Goal: Task Accomplishment & Management: Use online tool/utility

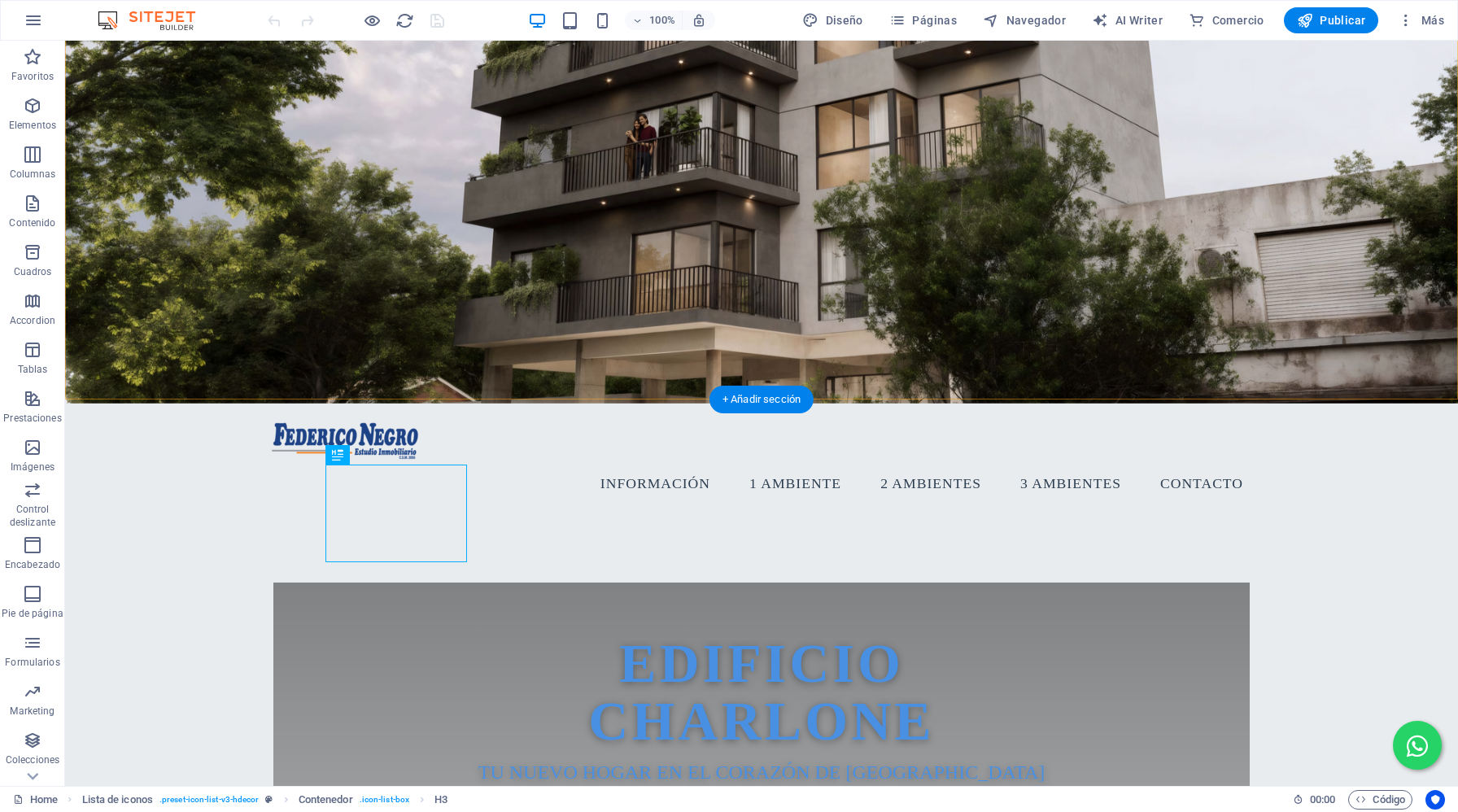
scroll to position [322, 0]
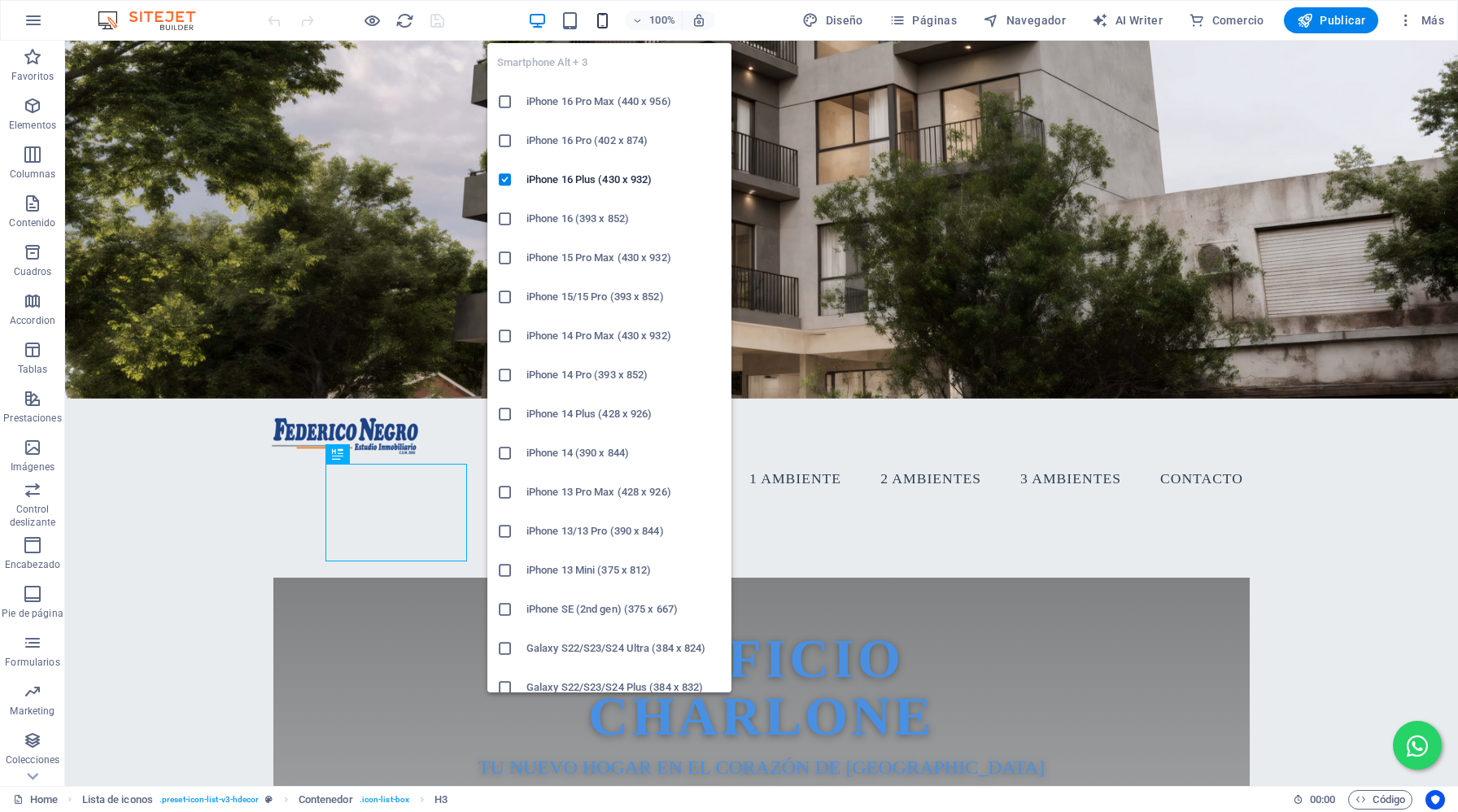
click at [602, 21] on icon "button" at bounding box center [602, 21] width 19 height 19
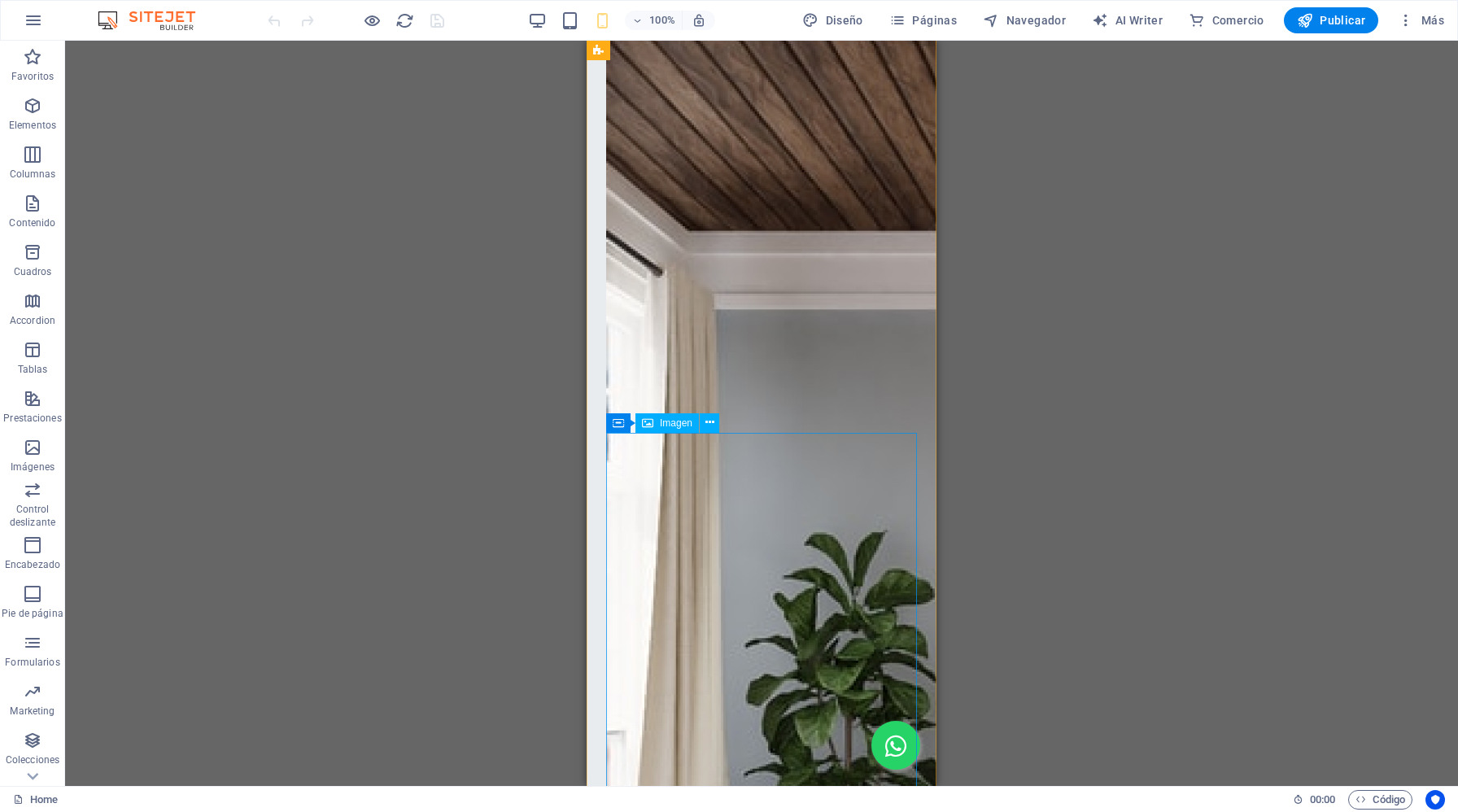
scroll to position [5744, 0]
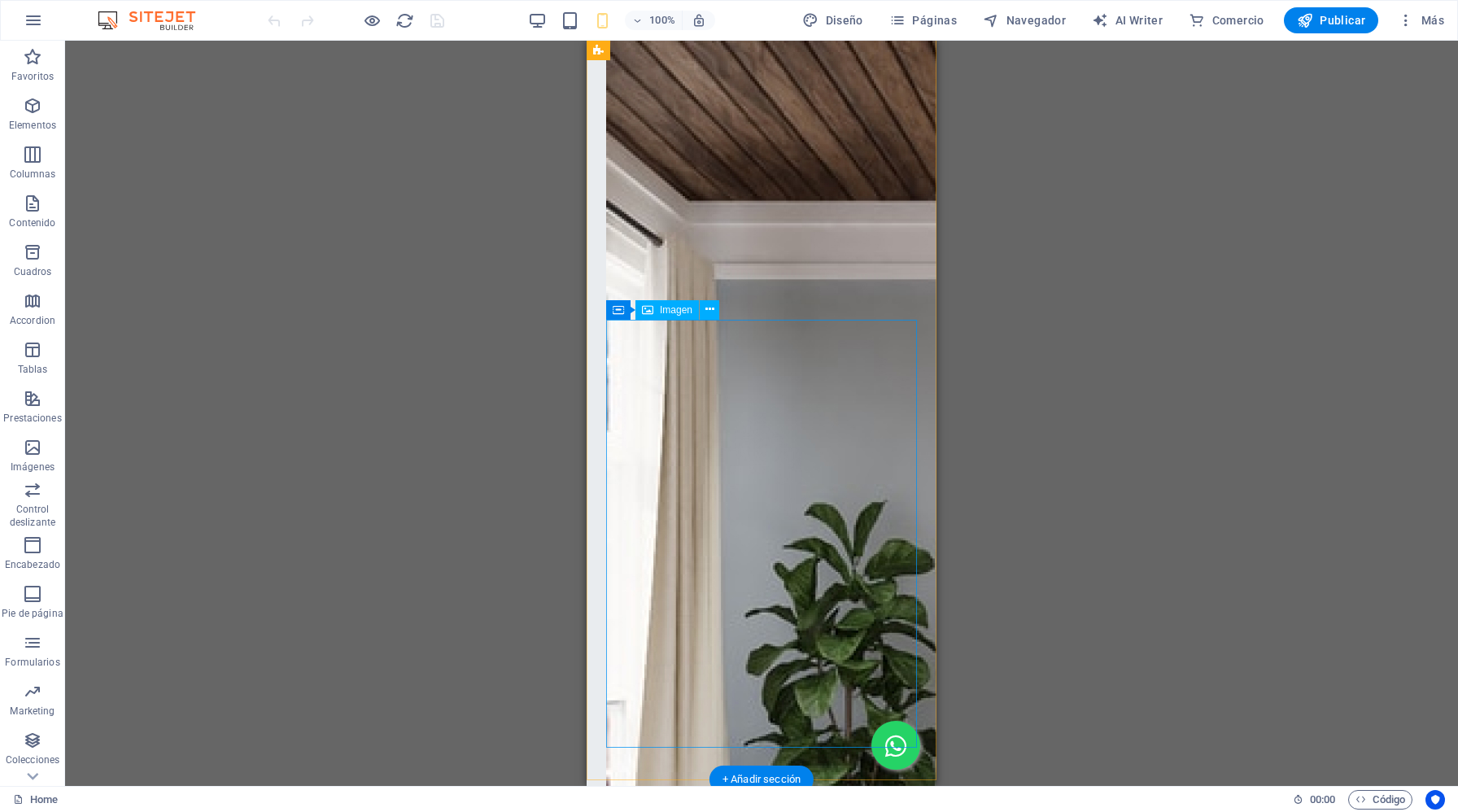
click at [741, 308] on icon at bounding box center [738, 310] width 9 height 17
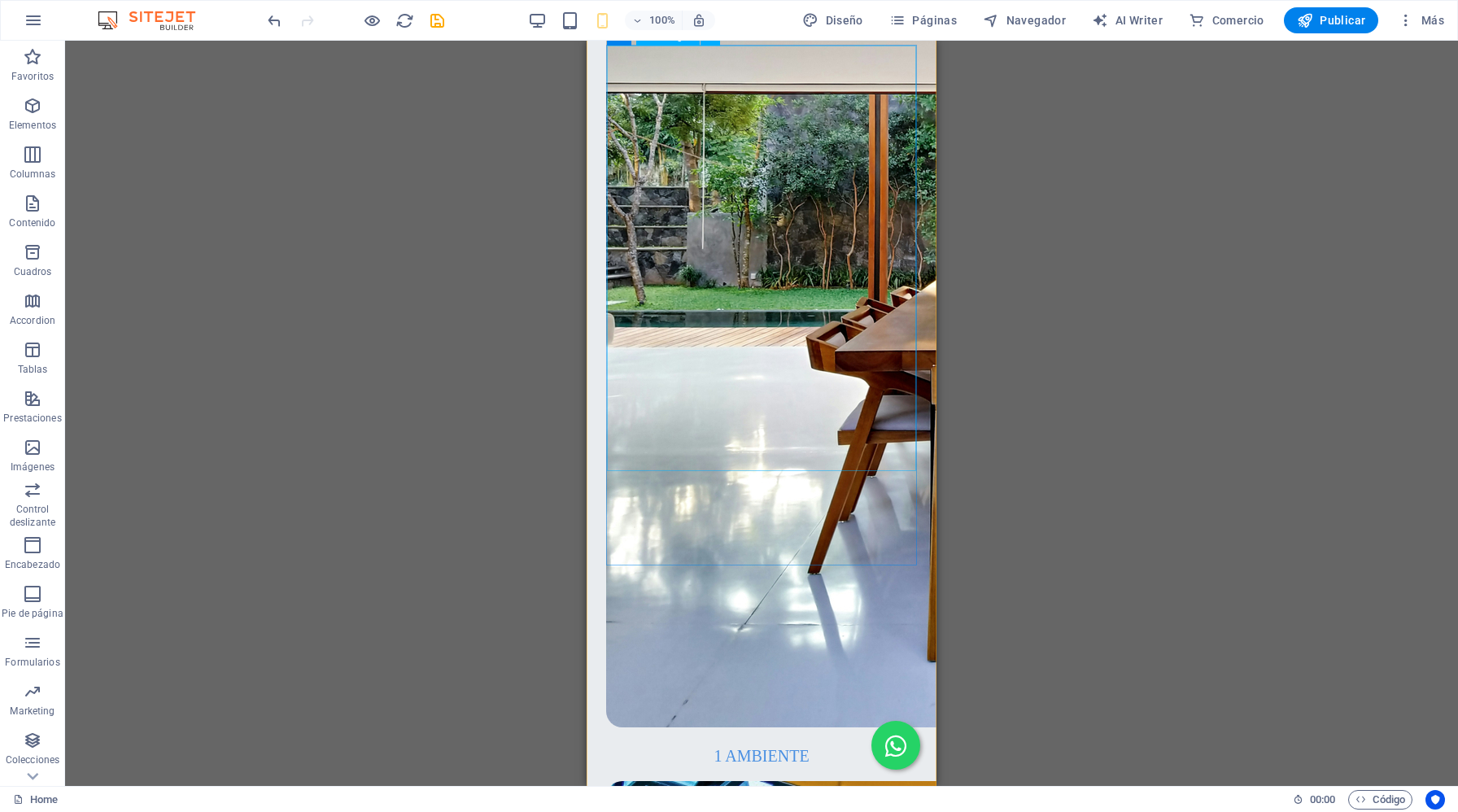
scroll to position [3335, 0]
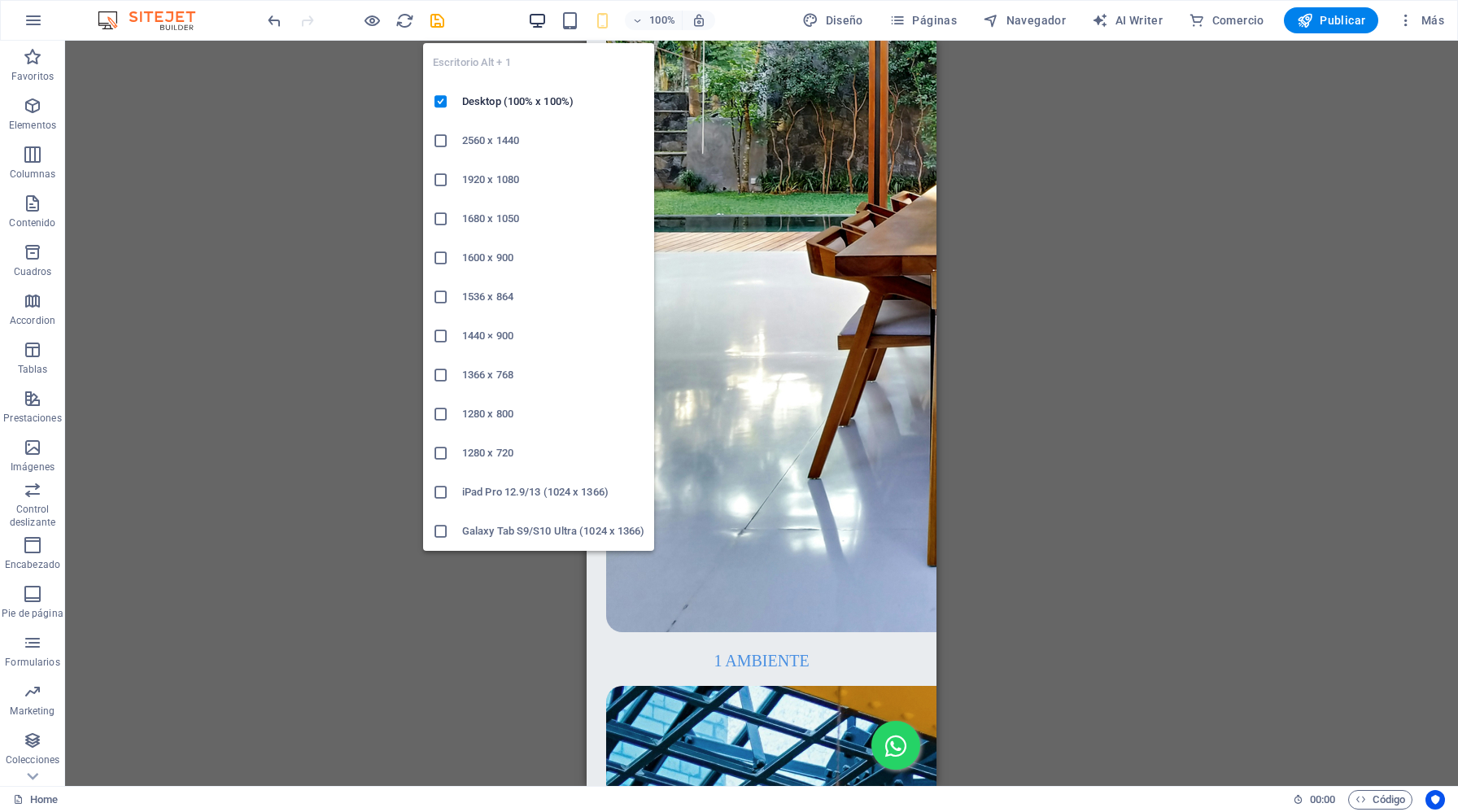
click at [546, 18] on icon "button" at bounding box center [538, 21] width 19 height 19
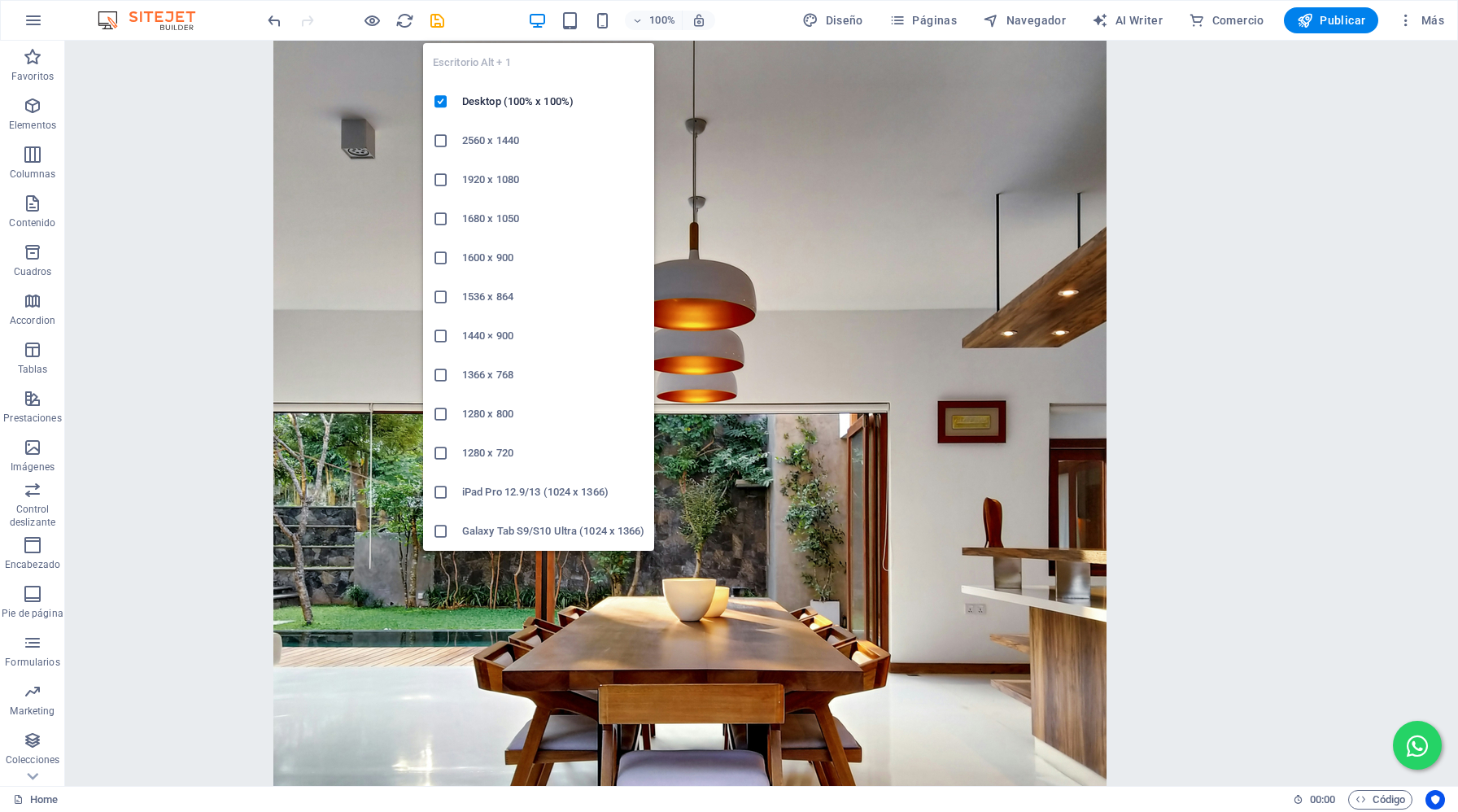
scroll to position [3502, 0]
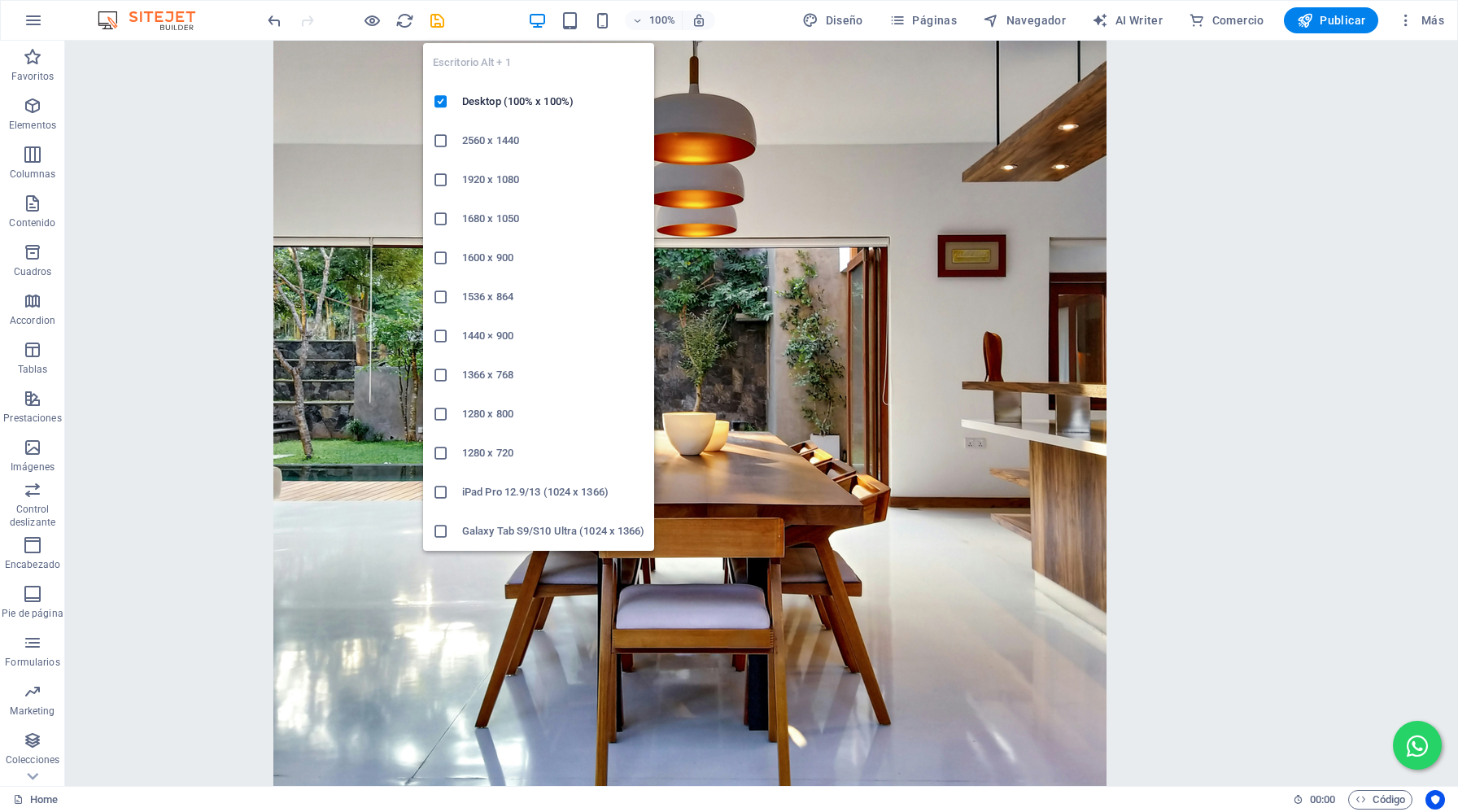
click at [546, 14] on icon "button" at bounding box center [538, 21] width 19 height 19
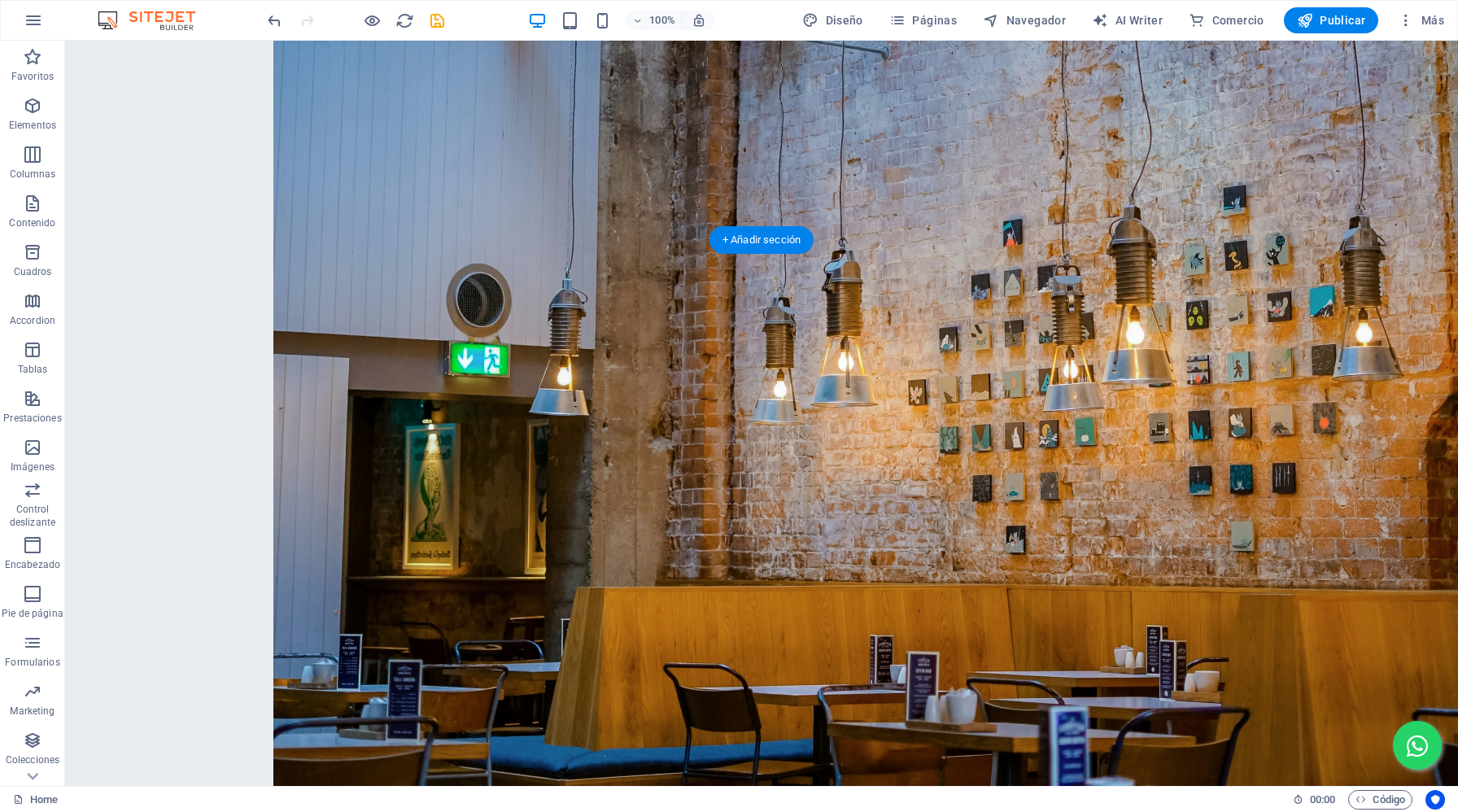
scroll to position [5167, 0]
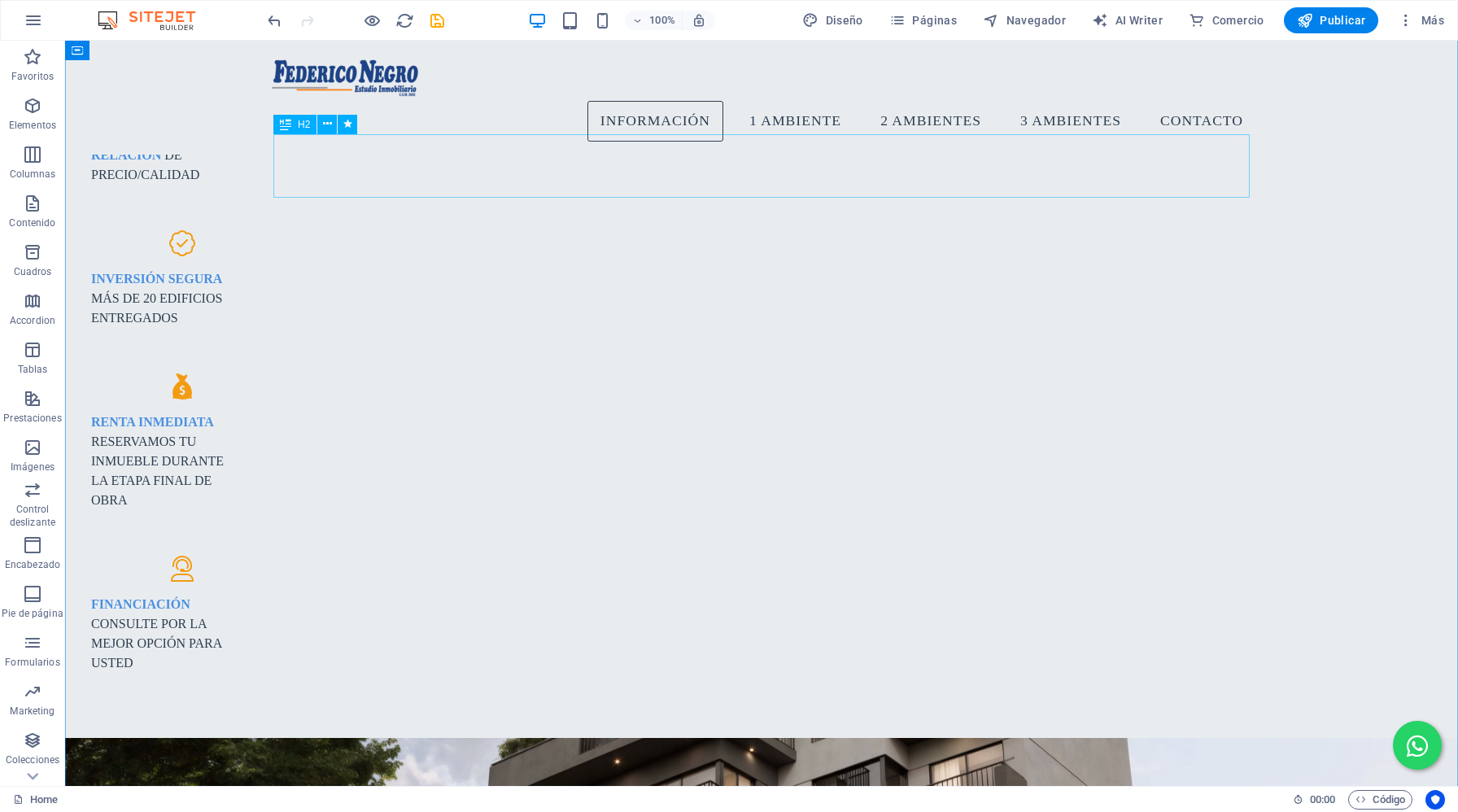
scroll to position [1410, 0]
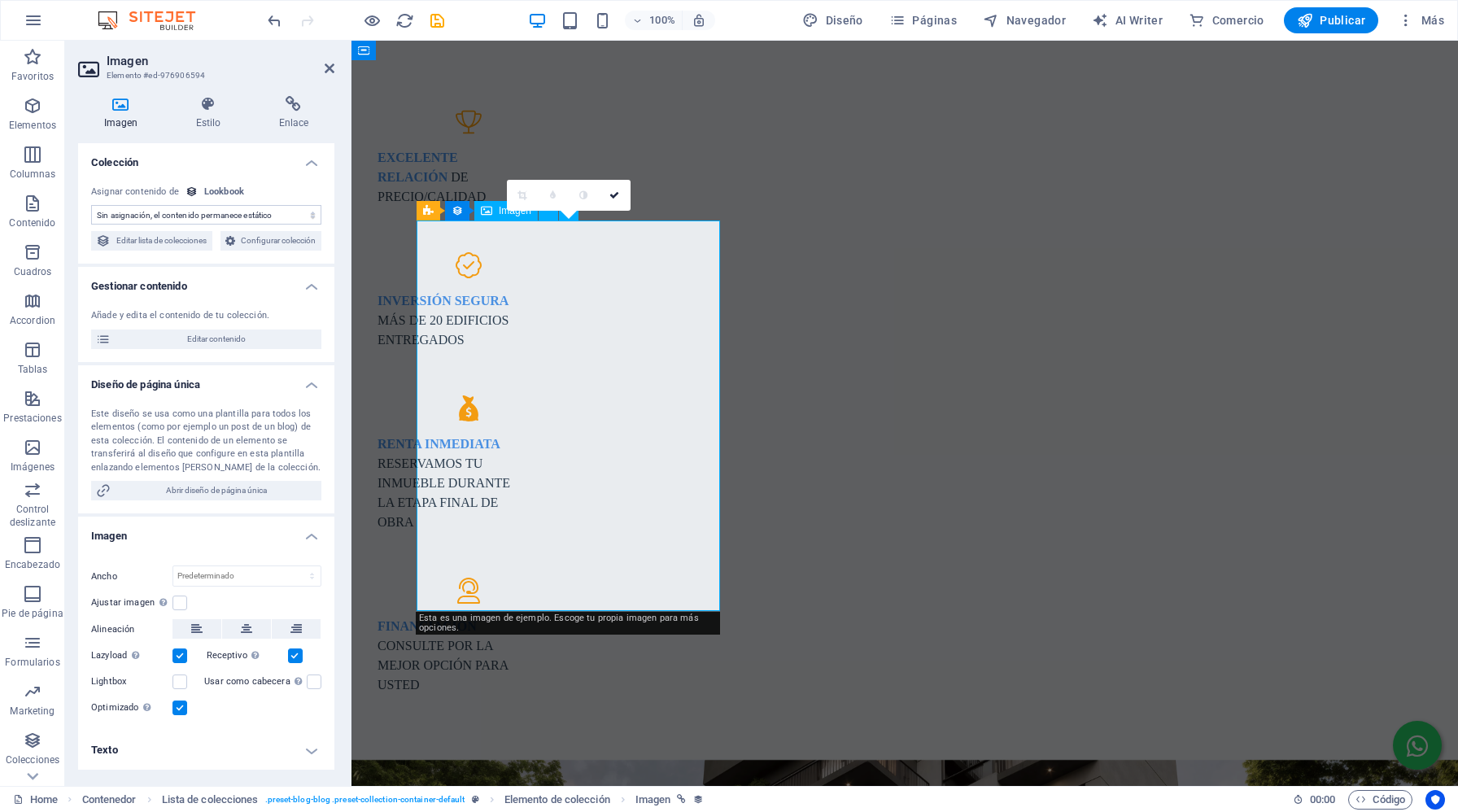
select select "style-small-image"
click at [219, 349] on span "Editar contenido" at bounding box center [217, 339] width 201 height 20
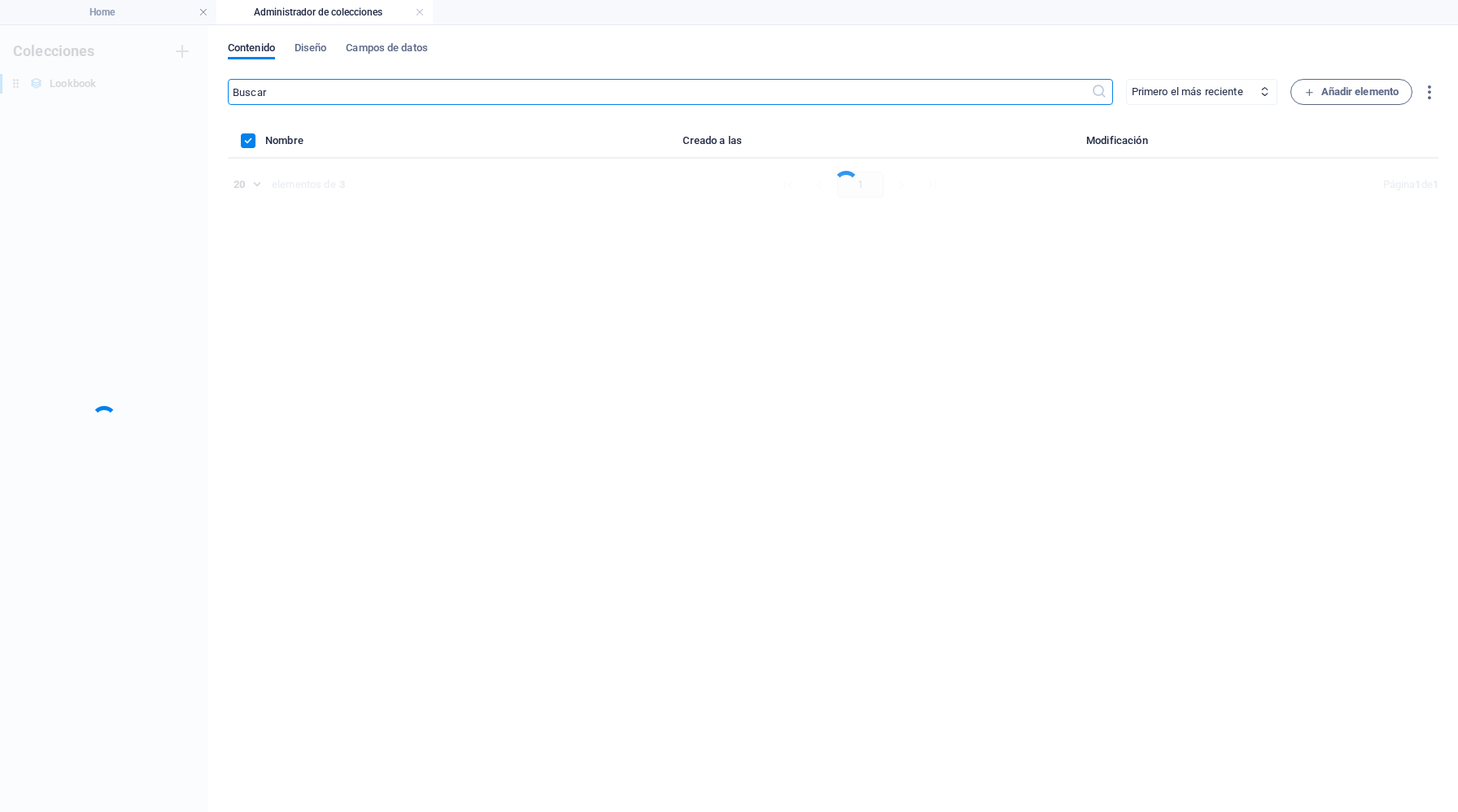
scroll to position [0, 0]
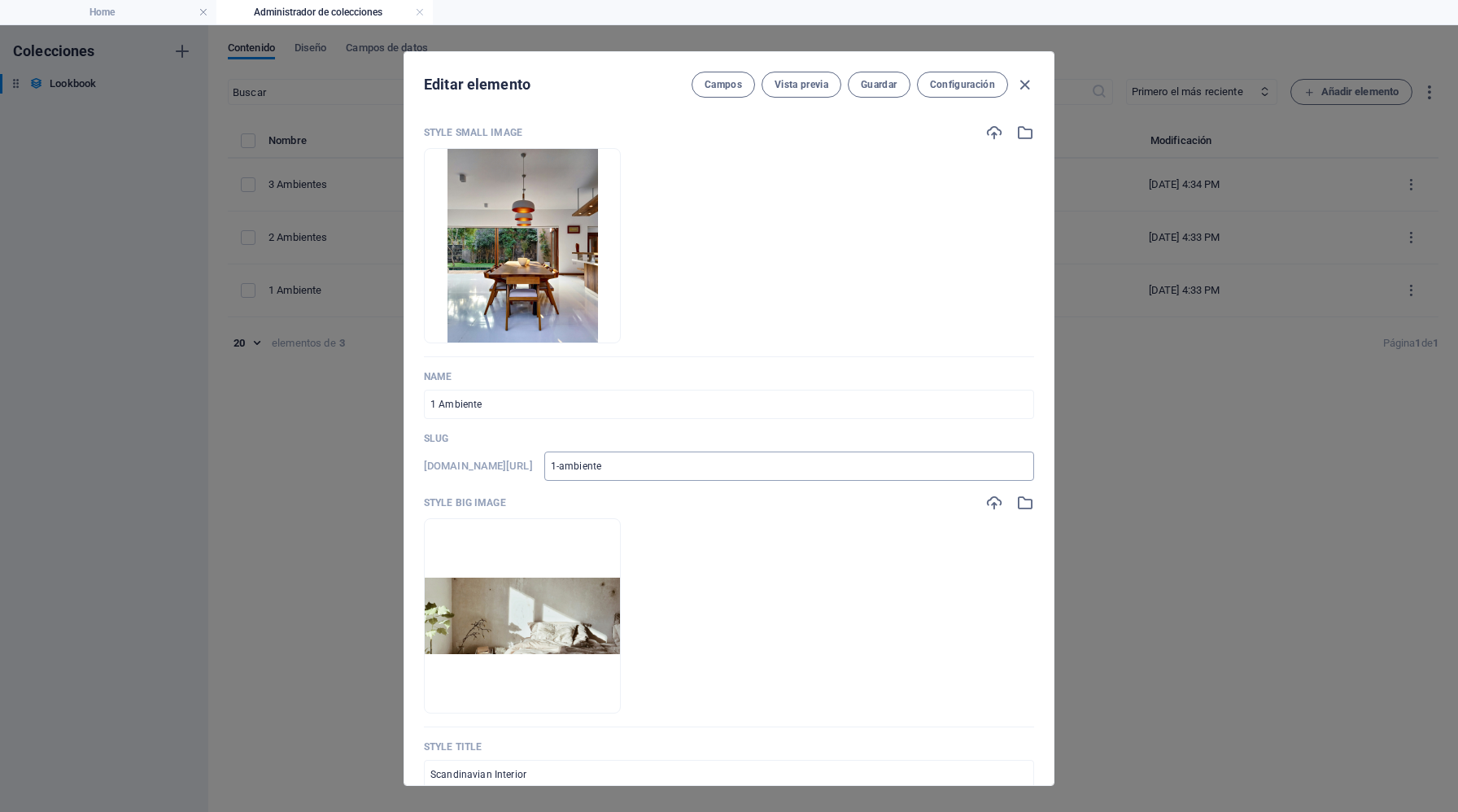
click at [664, 465] on input "1-ambiente" at bounding box center [789, 465] width 490 height 29
click at [986, 132] on icon "button" at bounding box center [994, 132] width 18 height 18
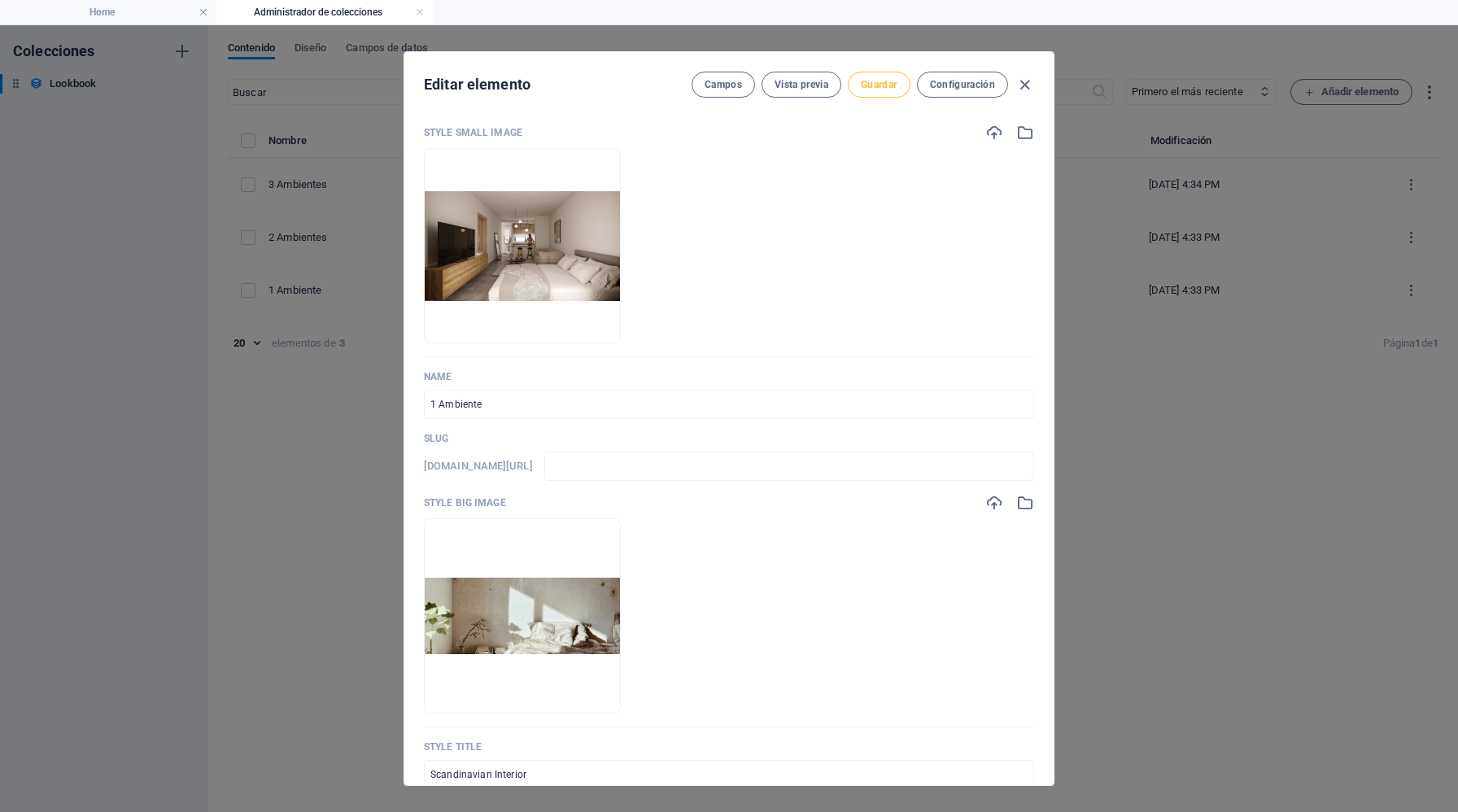
click at [880, 82] on span "Guardar" at bounding box center [879, 85] width 36 height 13
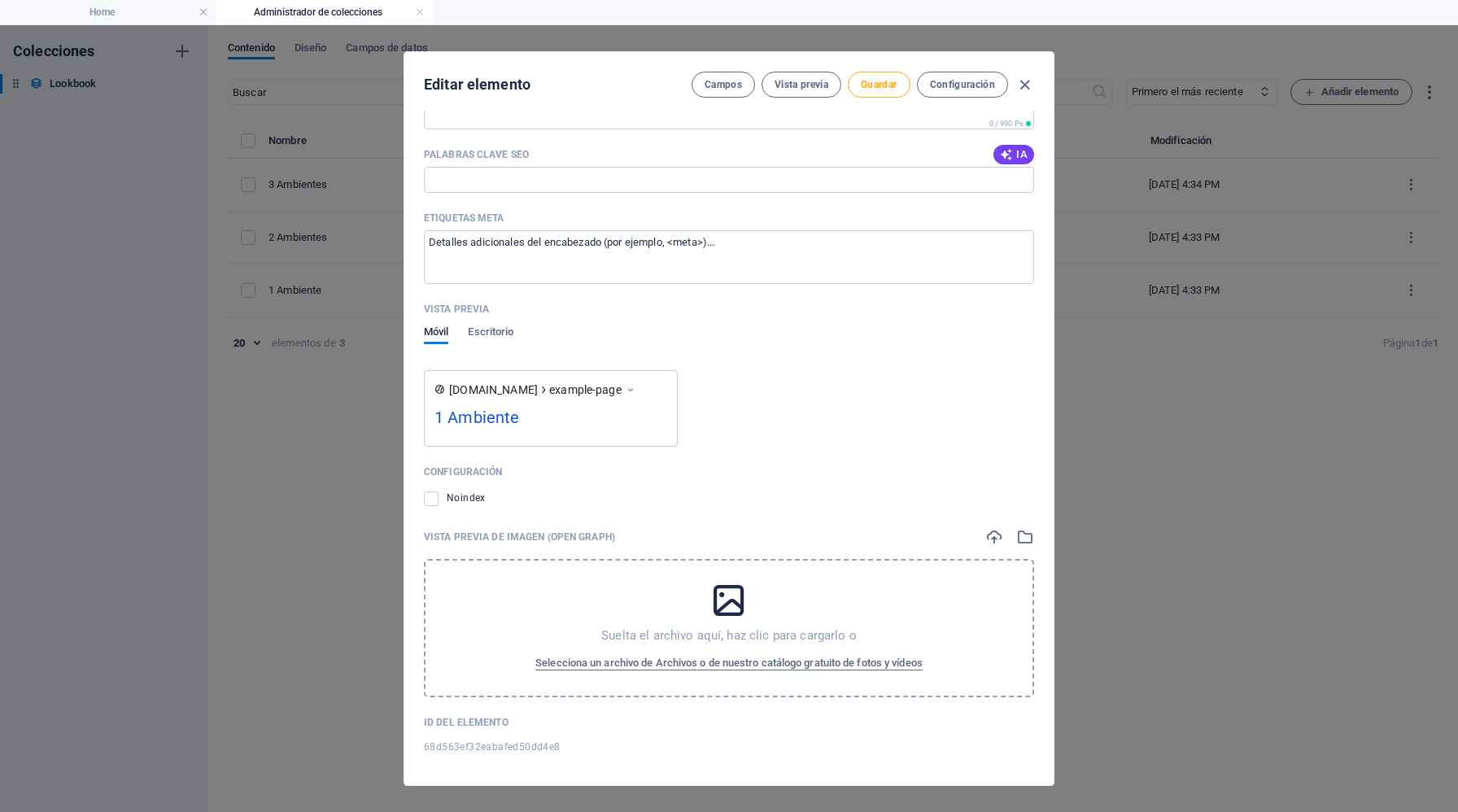
scroll to position [1381, 0]
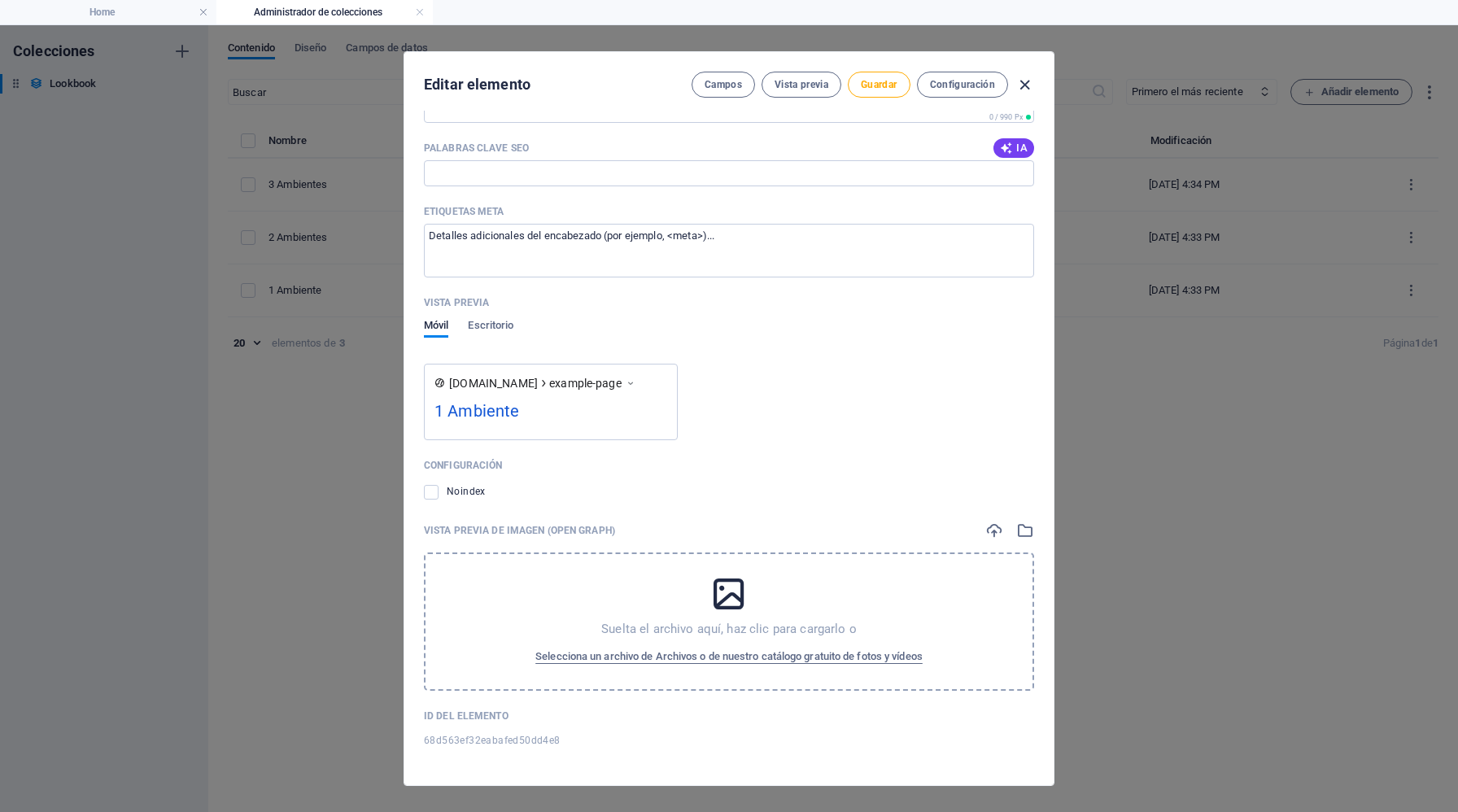
click at [1018, 85] on icon "button" at bounding box center [1025, 85] width 19 height 19
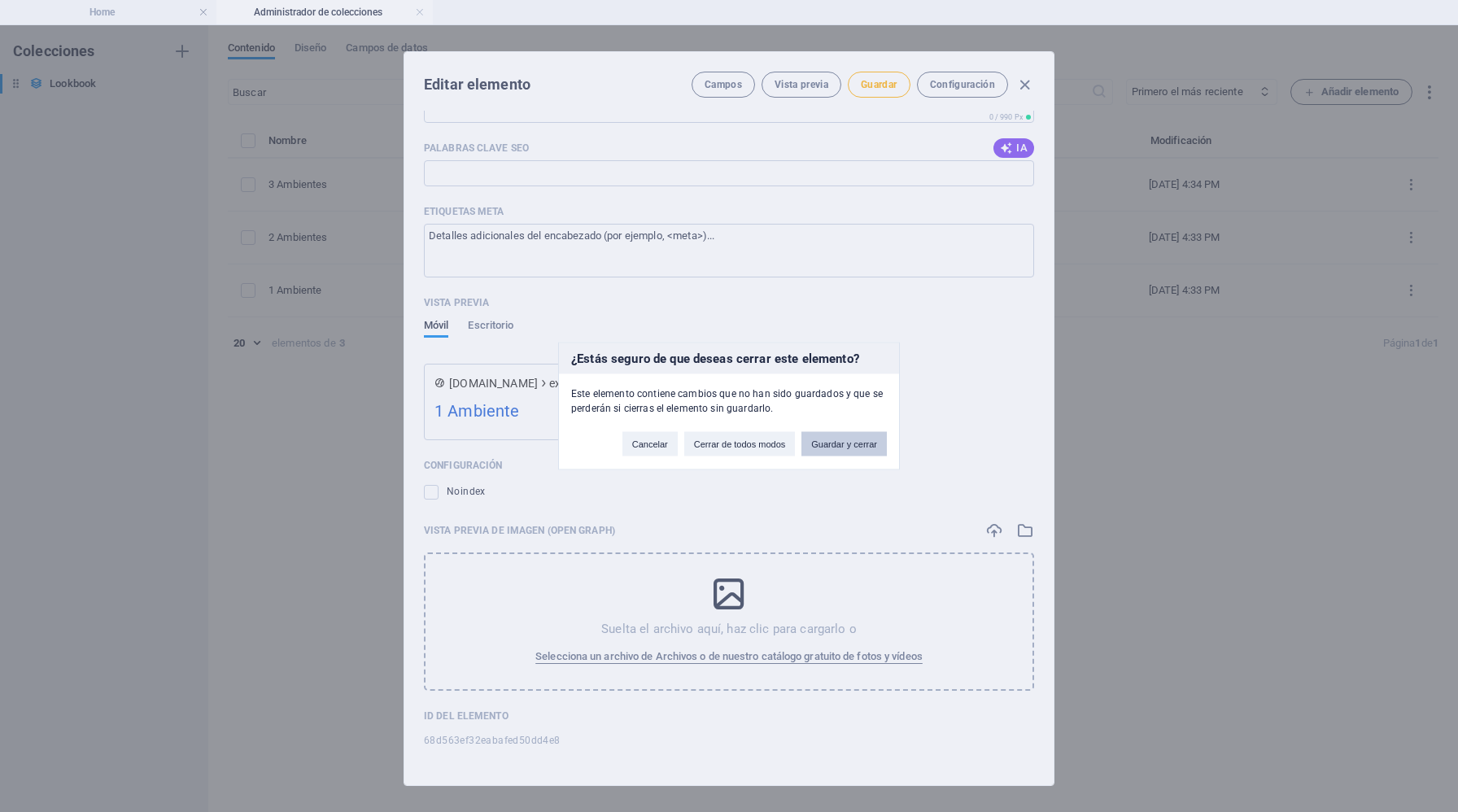
click at [817, 442] on button "Guardar y cerrar" at bounding box center [844, 444] width 85 height 25
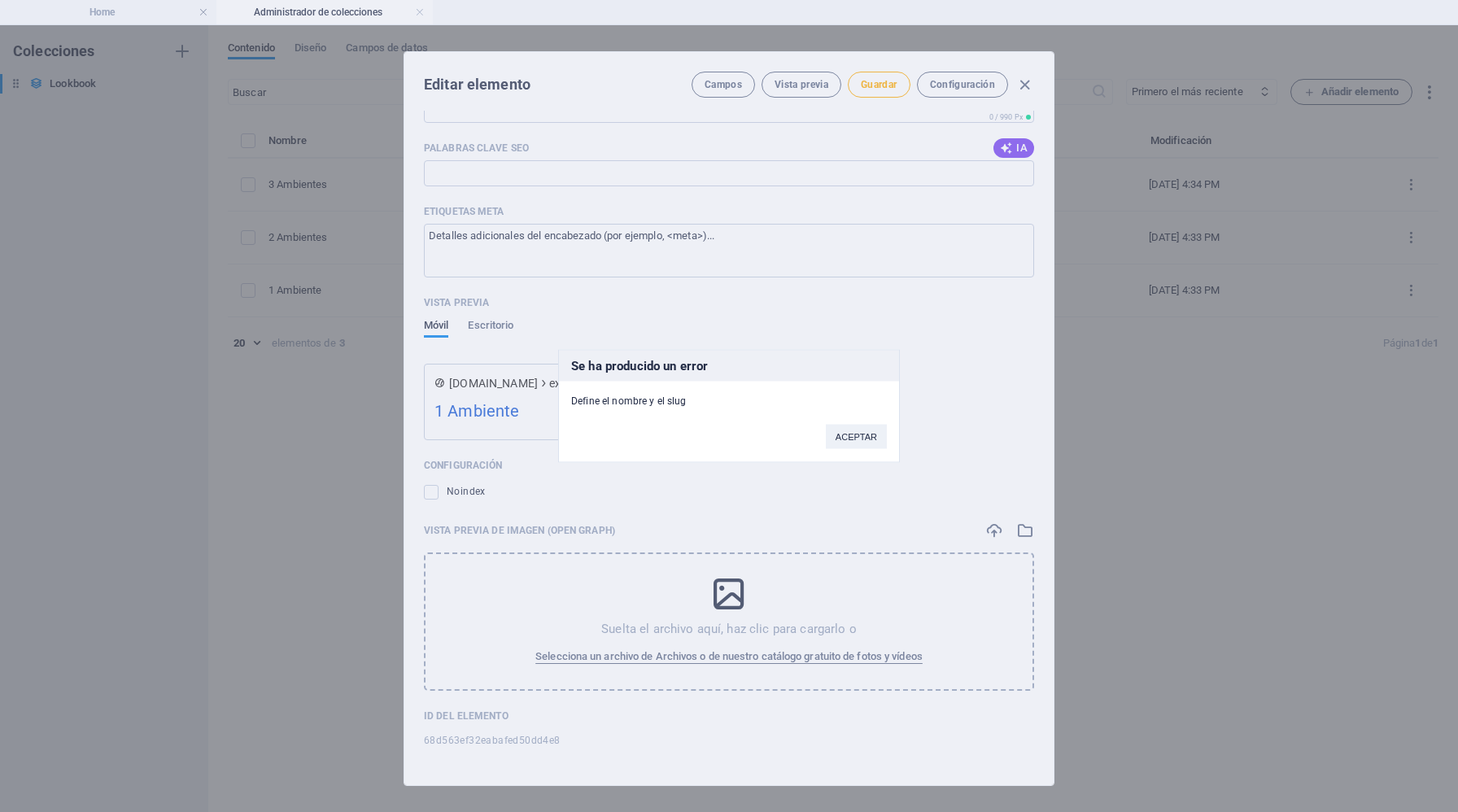
click at [1022, 82] on div "Se ha producido un error Define el nombre y el slug ACEPTAR" at bounding box center [729, 406] width 1458 height 812
click at [1014, 82] on div "Se ha producido un error Define el nombre y el slug ACEPTAR" at bounding box center [729, 406] width 1458 height 812
click at [858, 434] on button "ACEPTAR" at bounding box center [856, 437] width 61 height 25
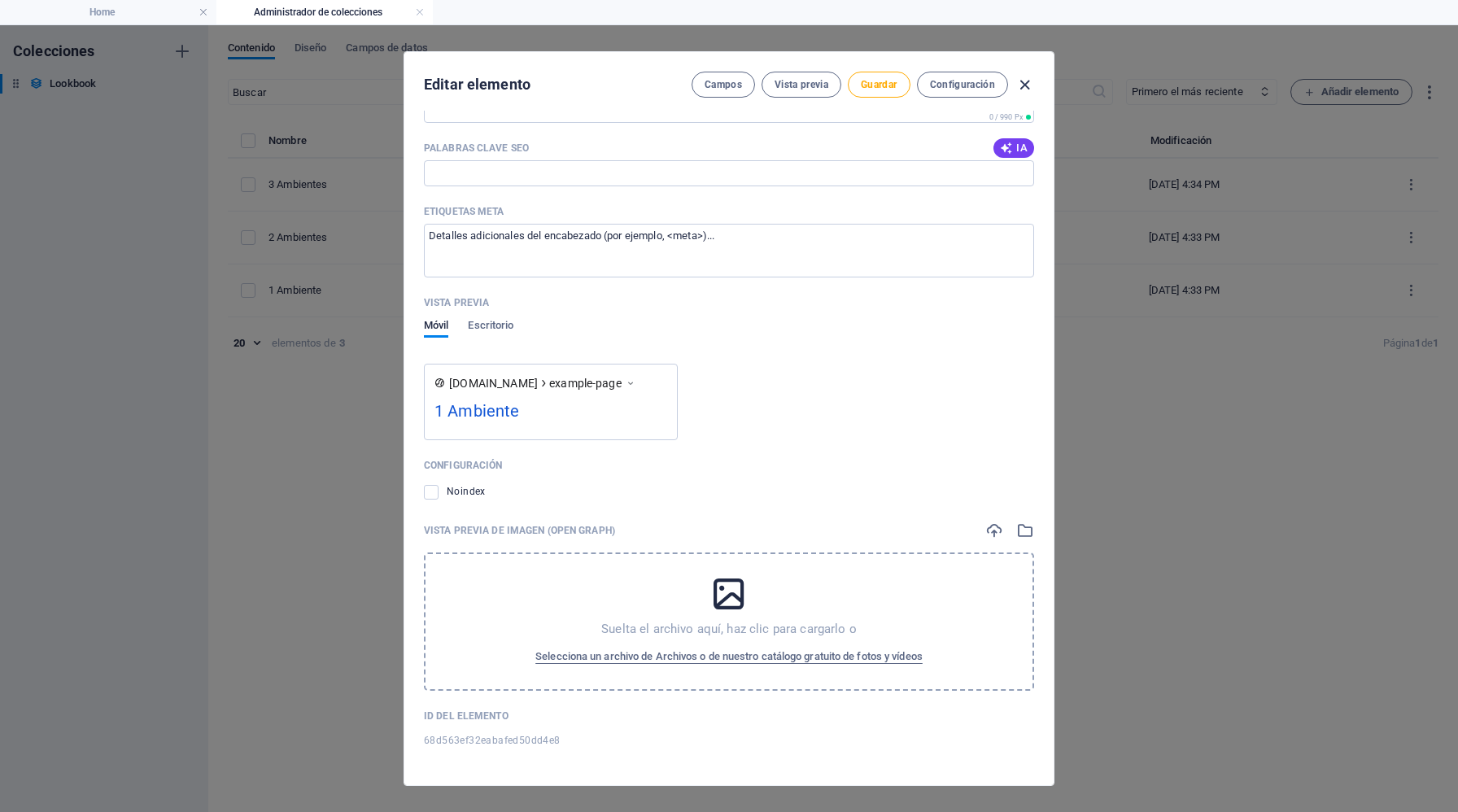
click at [1018, 89] on icon "button" at bounding box center [1025, 85] width 19 height 19
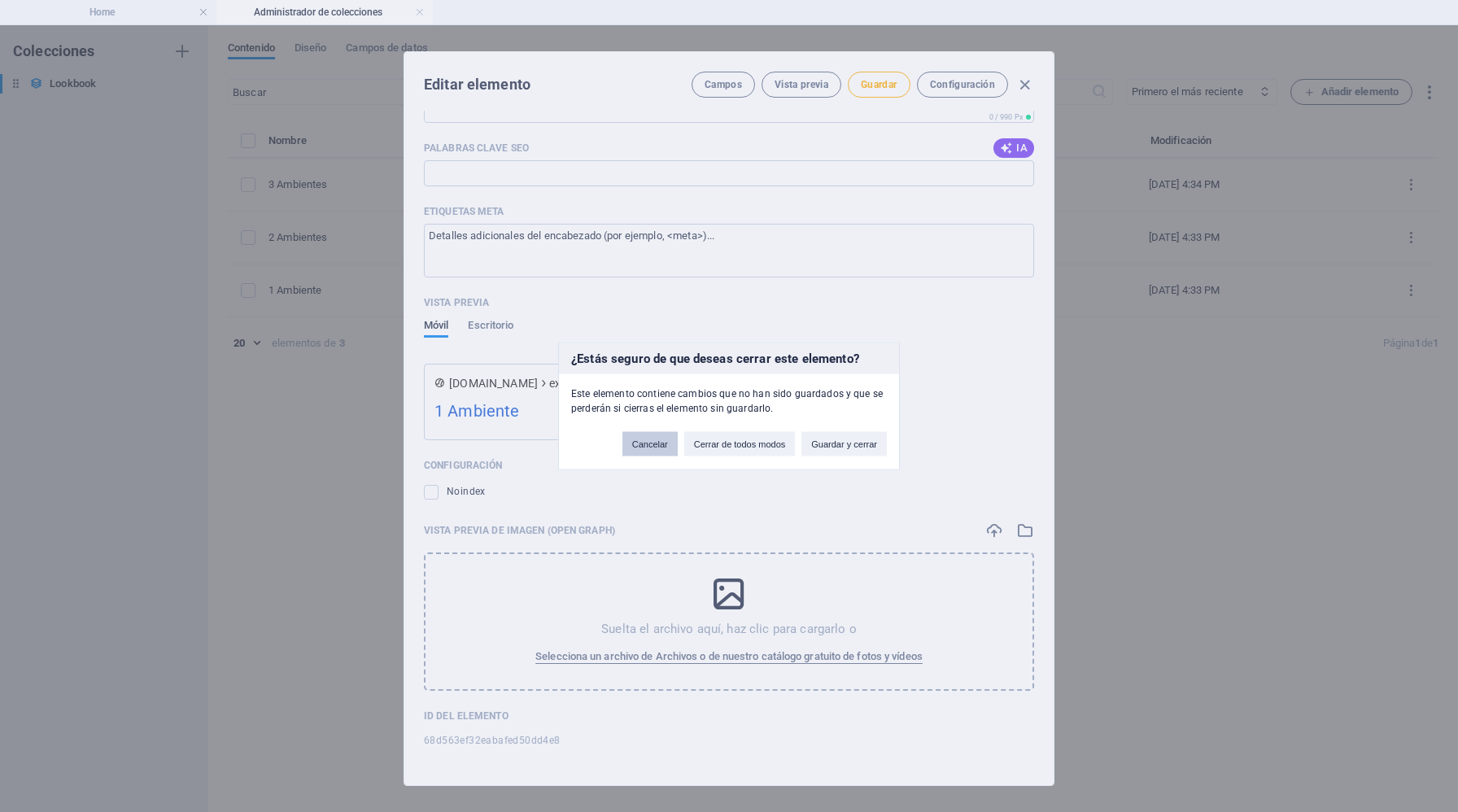
click at [668, 446] on button "Cancelar" at bounding box center [650, 444] width 55 height 25
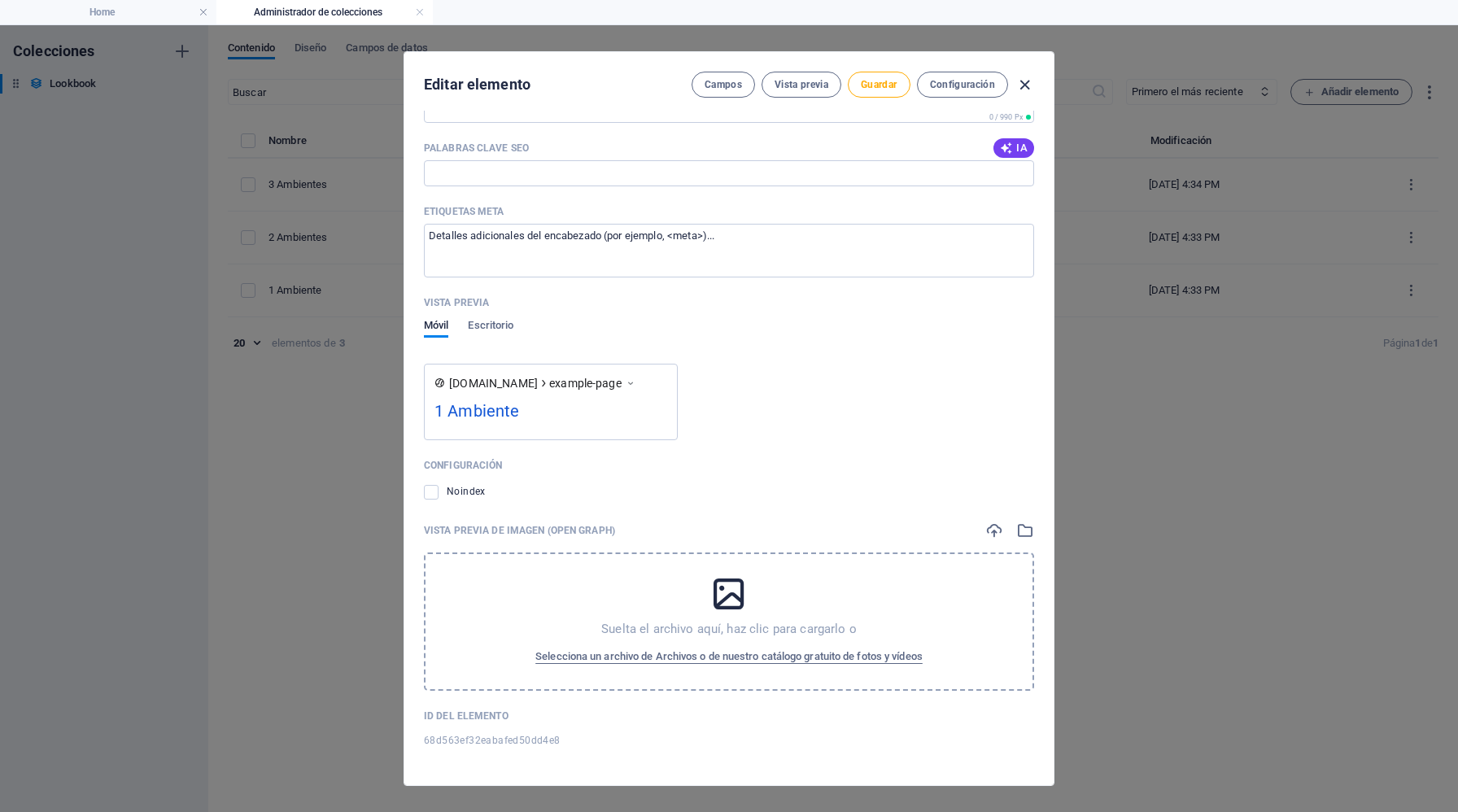
click at [1020, 87] on icon "button" at bounding box center [1025, 85] width 19 height 19
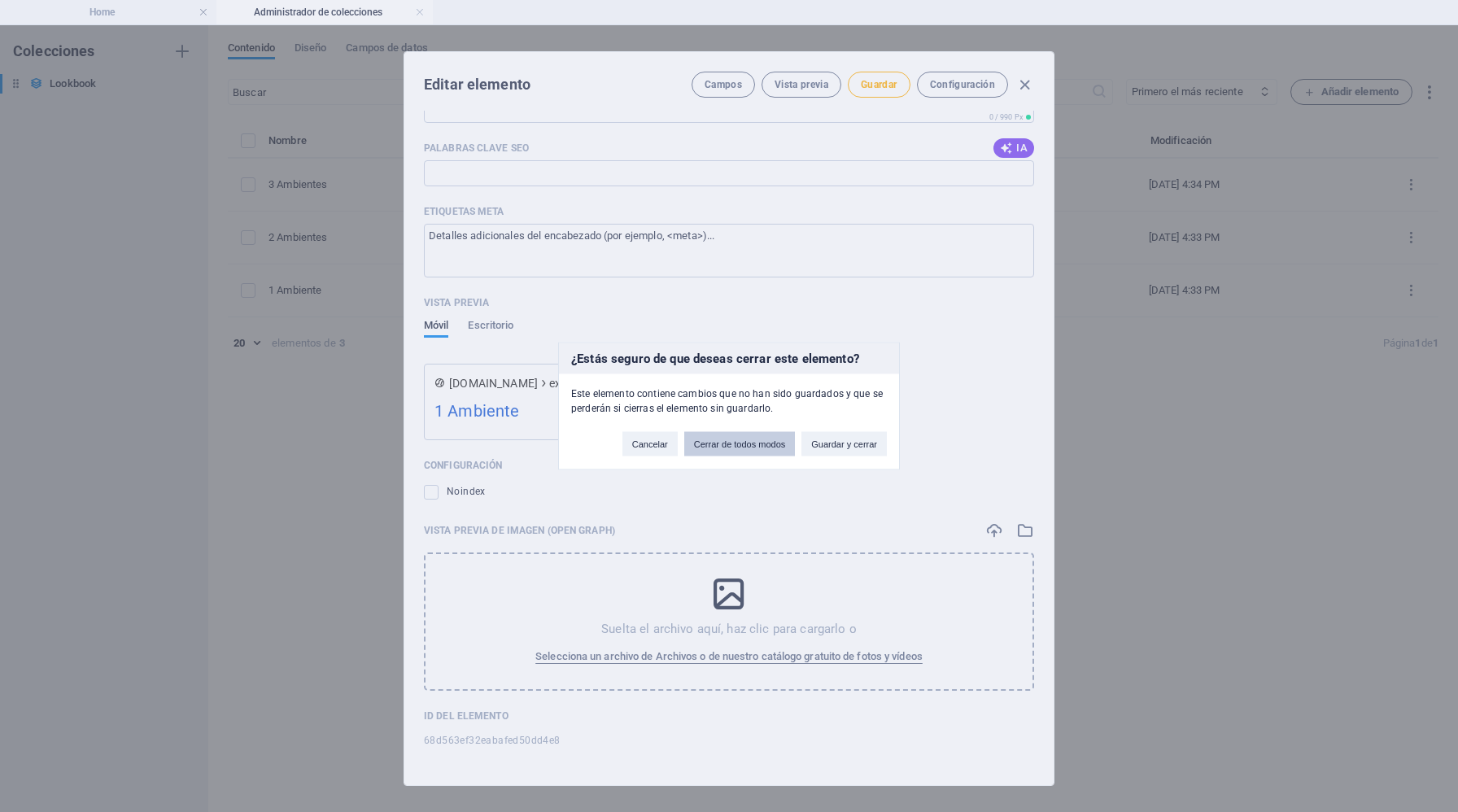
click at [769, 441] on button "Cerrar de todos modos" at bounding box center [739, 444] width 111 height 25
type input "1-ambiente"
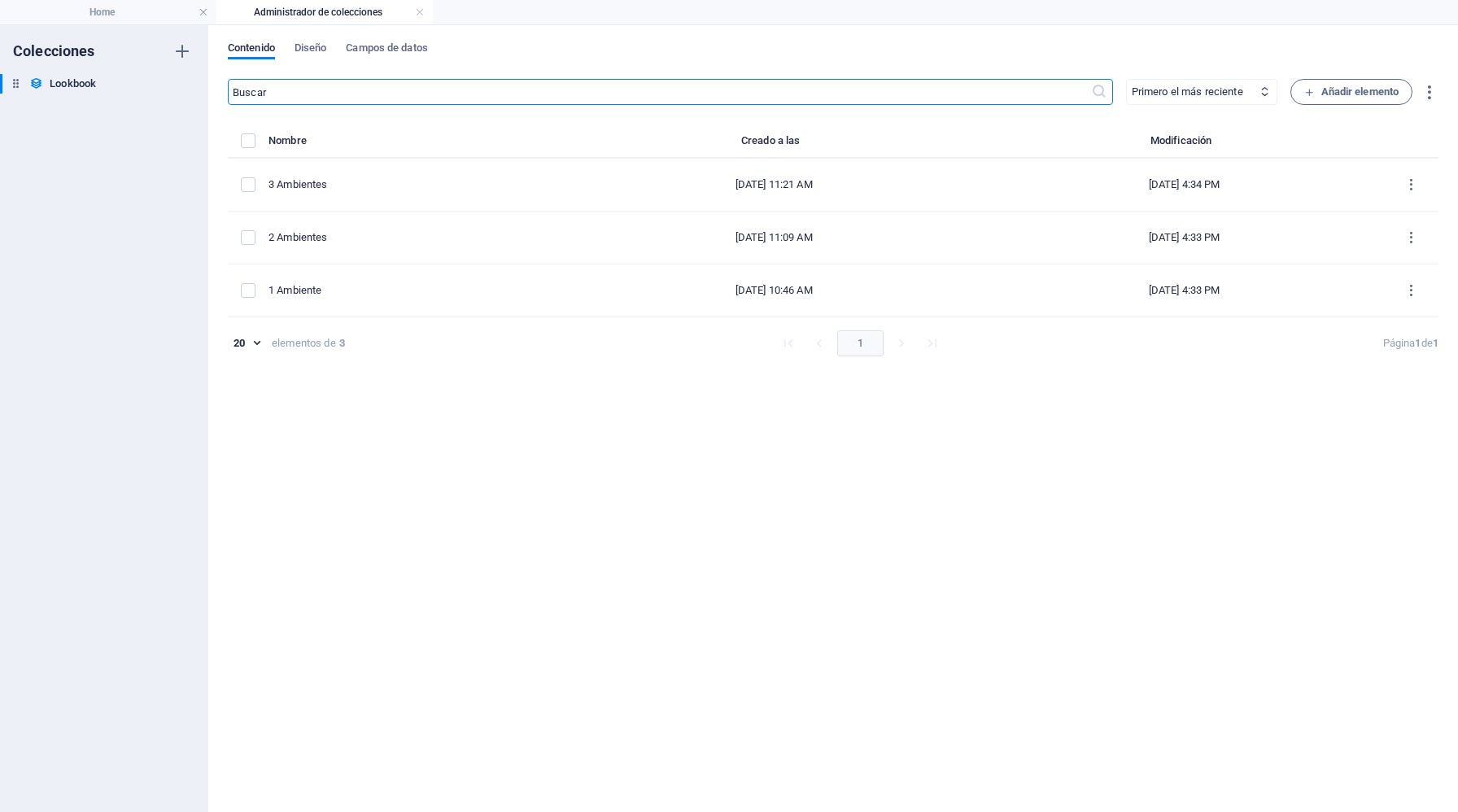
scroll to position [1001, 0]
click at [419, 12] on link at bounding box center [420, 12] width 9 height 15
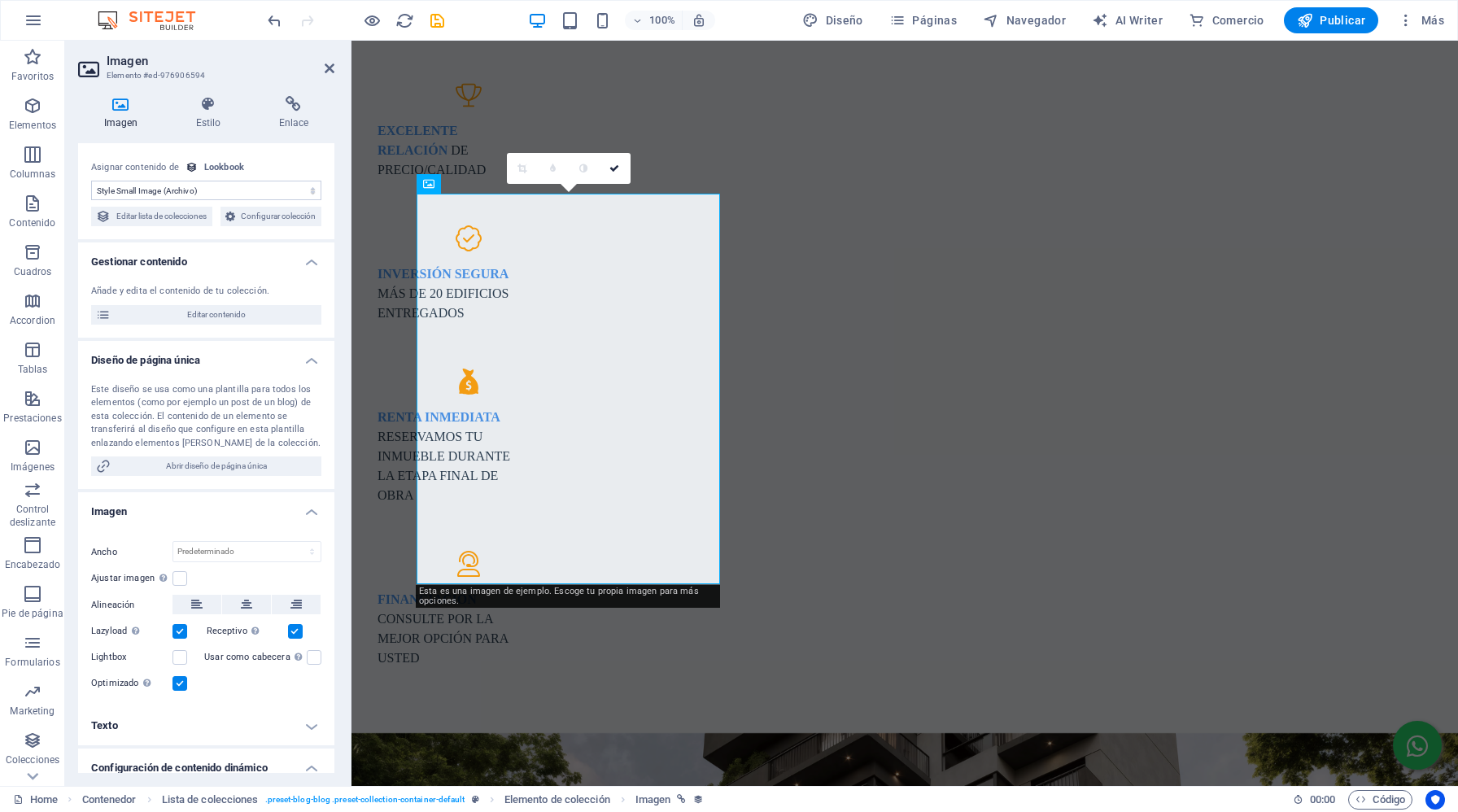
scroll to position [0, 0]
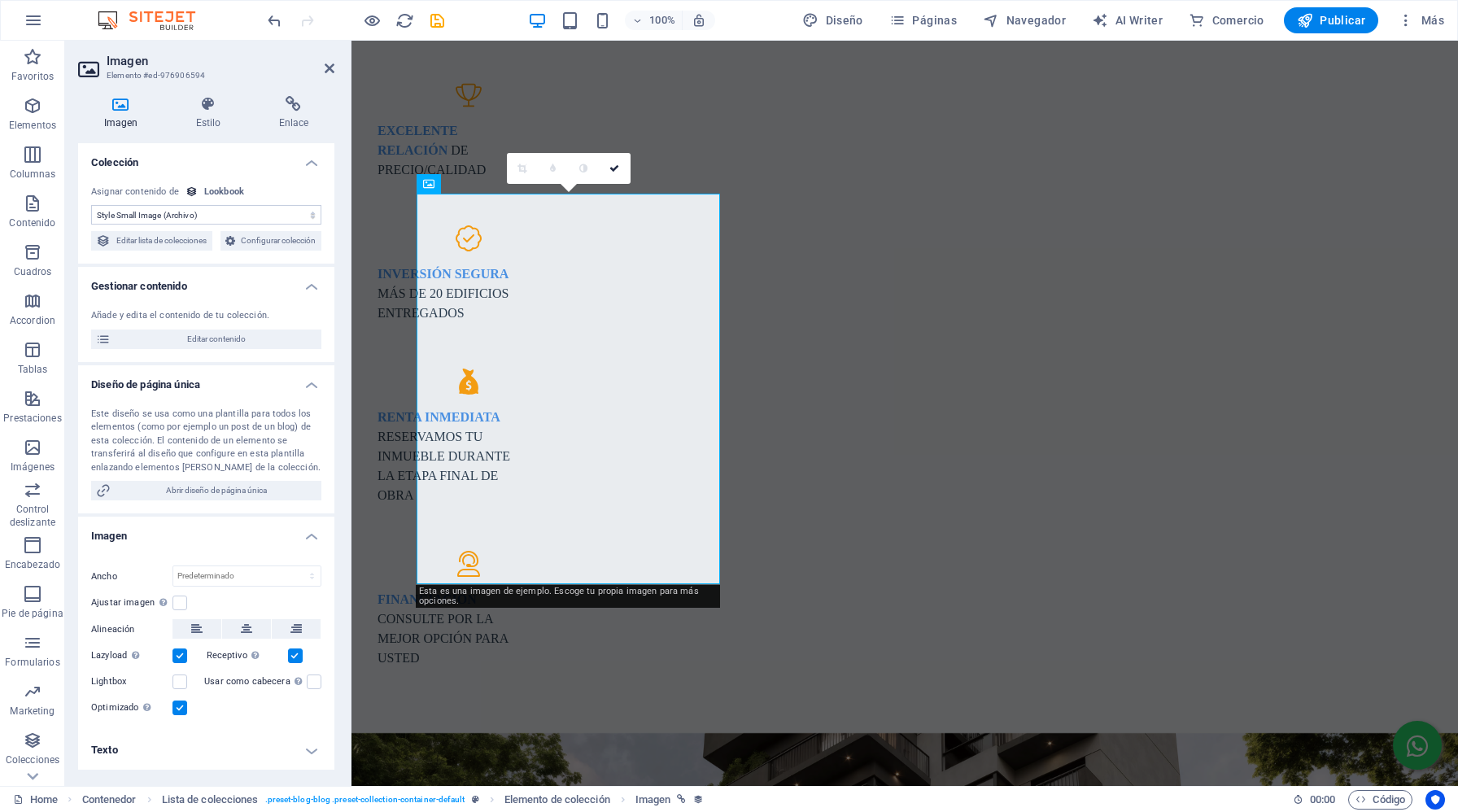
click at [185, 191] on icon at bounding box center [191, 191] width 12 height 12
click at [207, 207] on select "Sin asignación, el contenido permanece estático Creado a las (Fecha) Actualizad…" at bounding box center [206, 215] width 230 height 20
select select "remainStatic"
click at [91, 205] on select "Sin asignación, el contenido permanece estático Creado a las (Fecha) Actualizad…" at bounding box center [206, 215] width 230 height 20
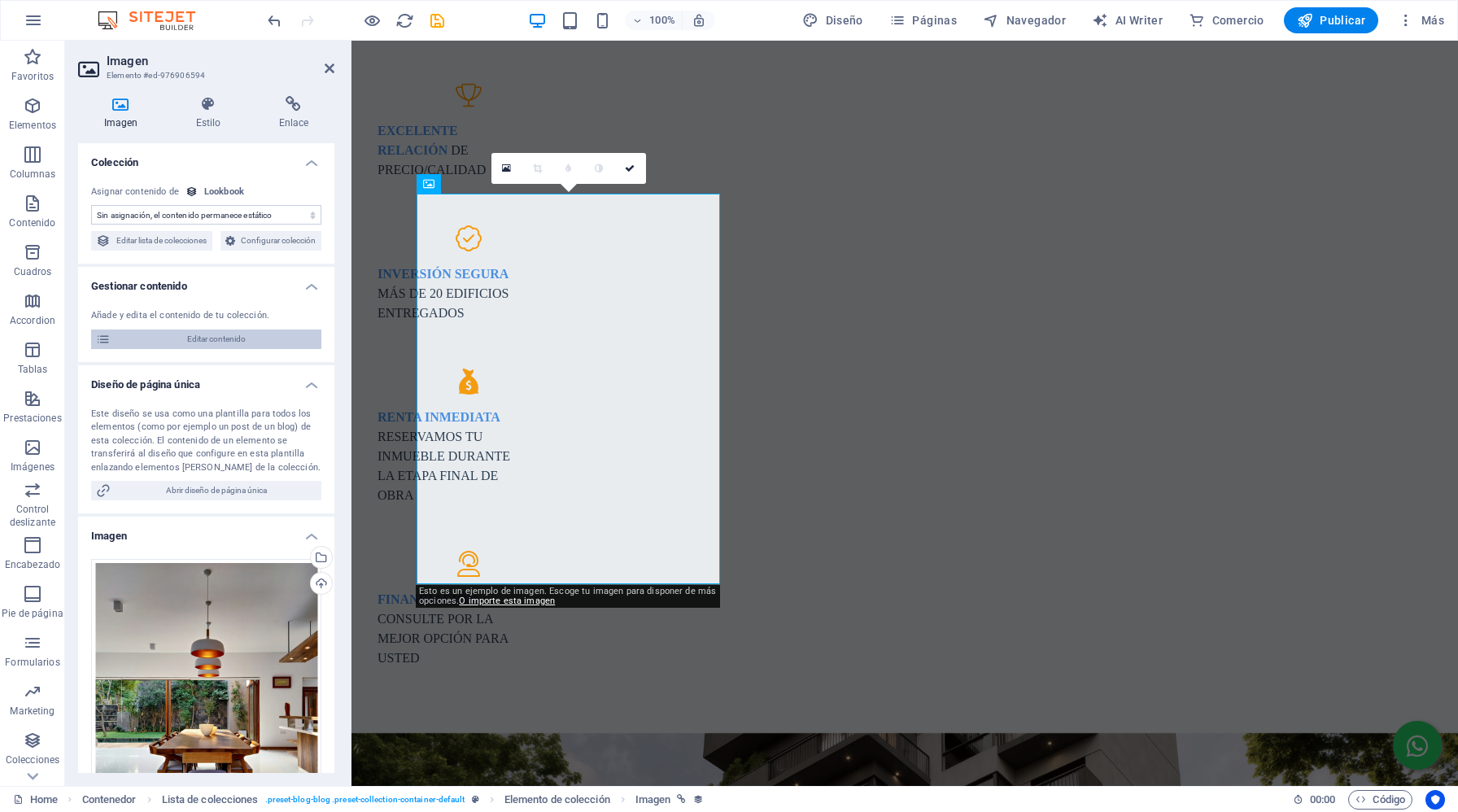
click at [215, 349] on span "Editar contenido" at bounding box center [217, 339] width 201 height 20
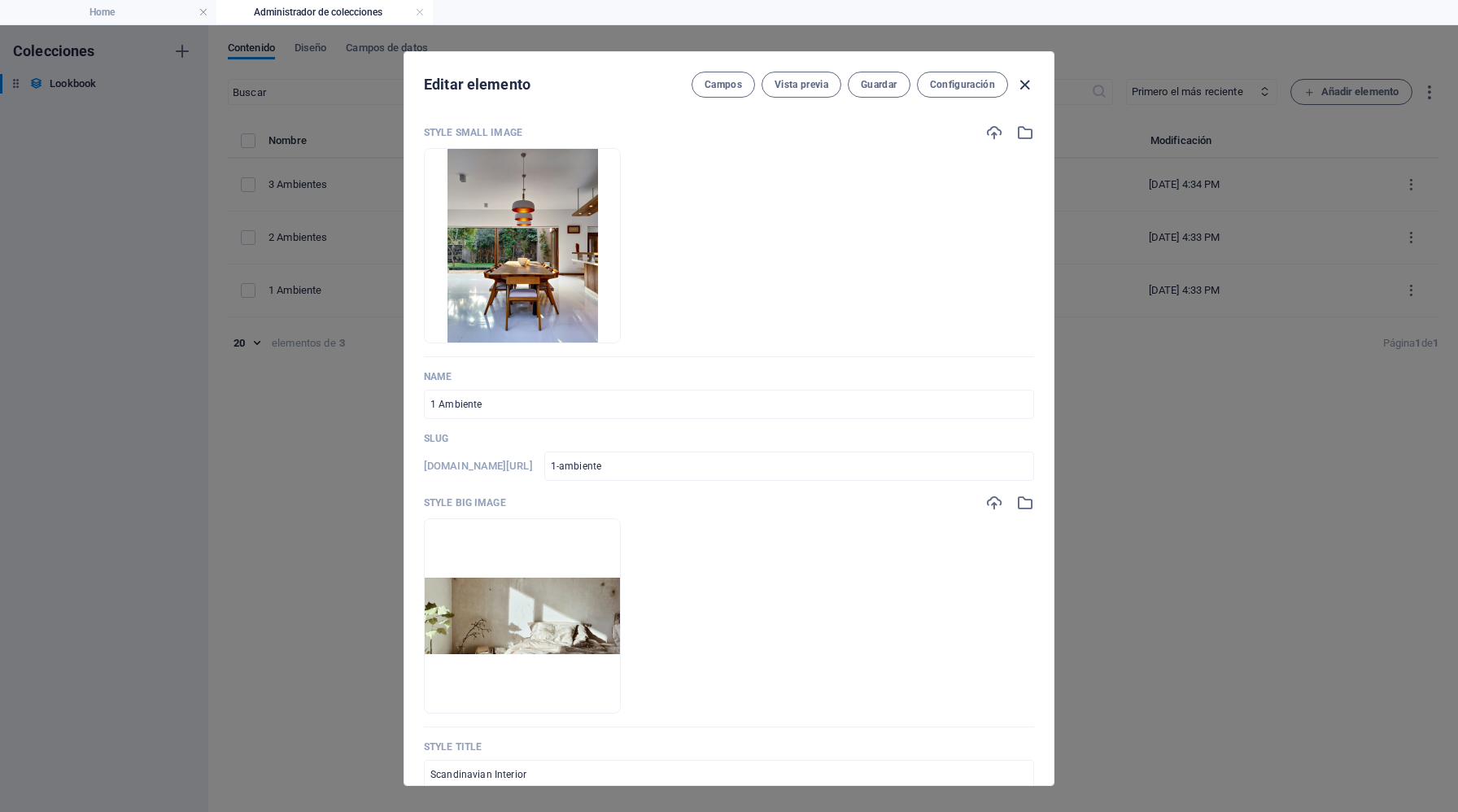
click at [1025, 84] on icon "button" at bounding box center [1025, 85] width 19 height 19
type input "1-ambiente"
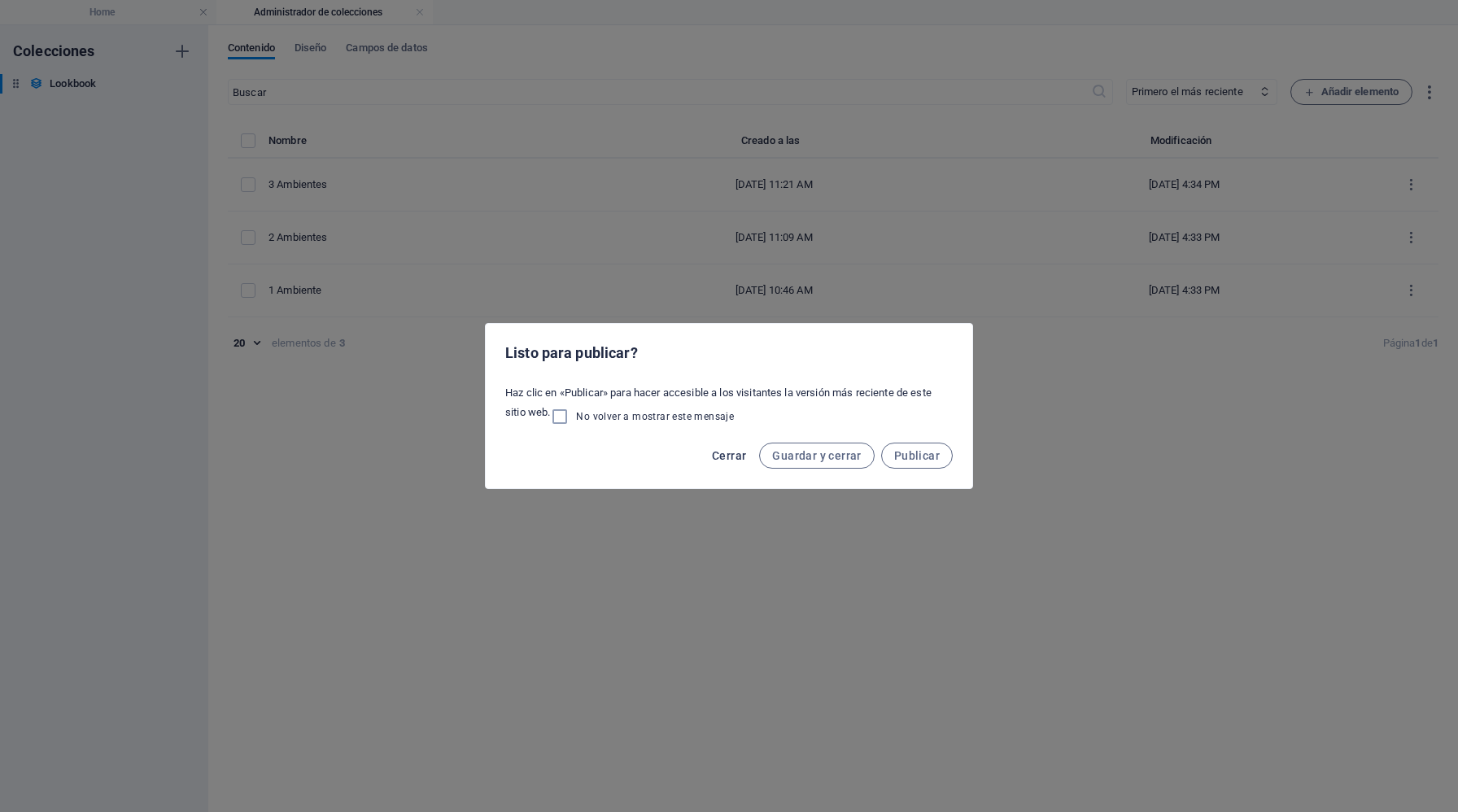
click at [738, 457] on span "Cerrar" at bounding box center [729, 456] width 34 height 13
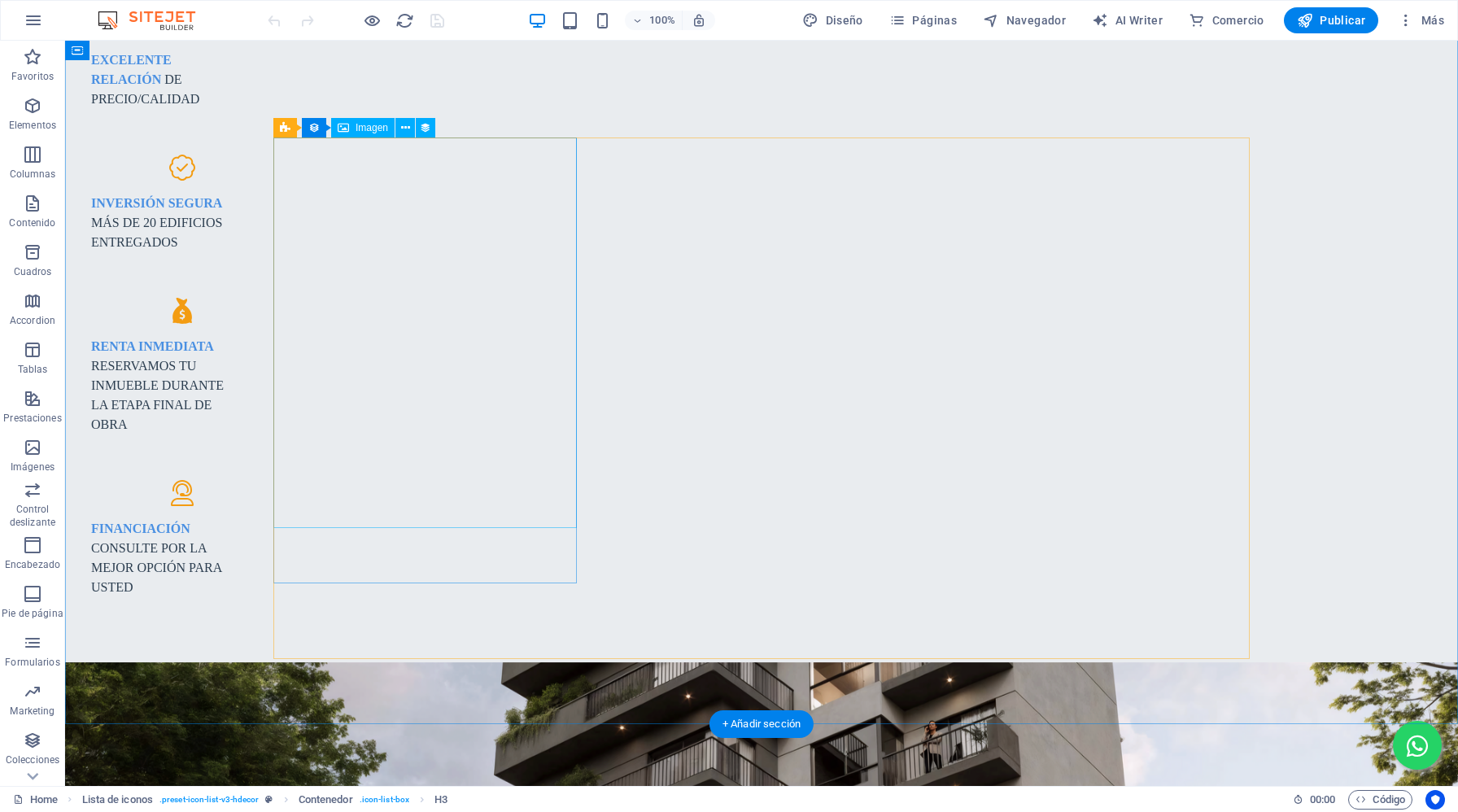
scroll to position [1522, 0]
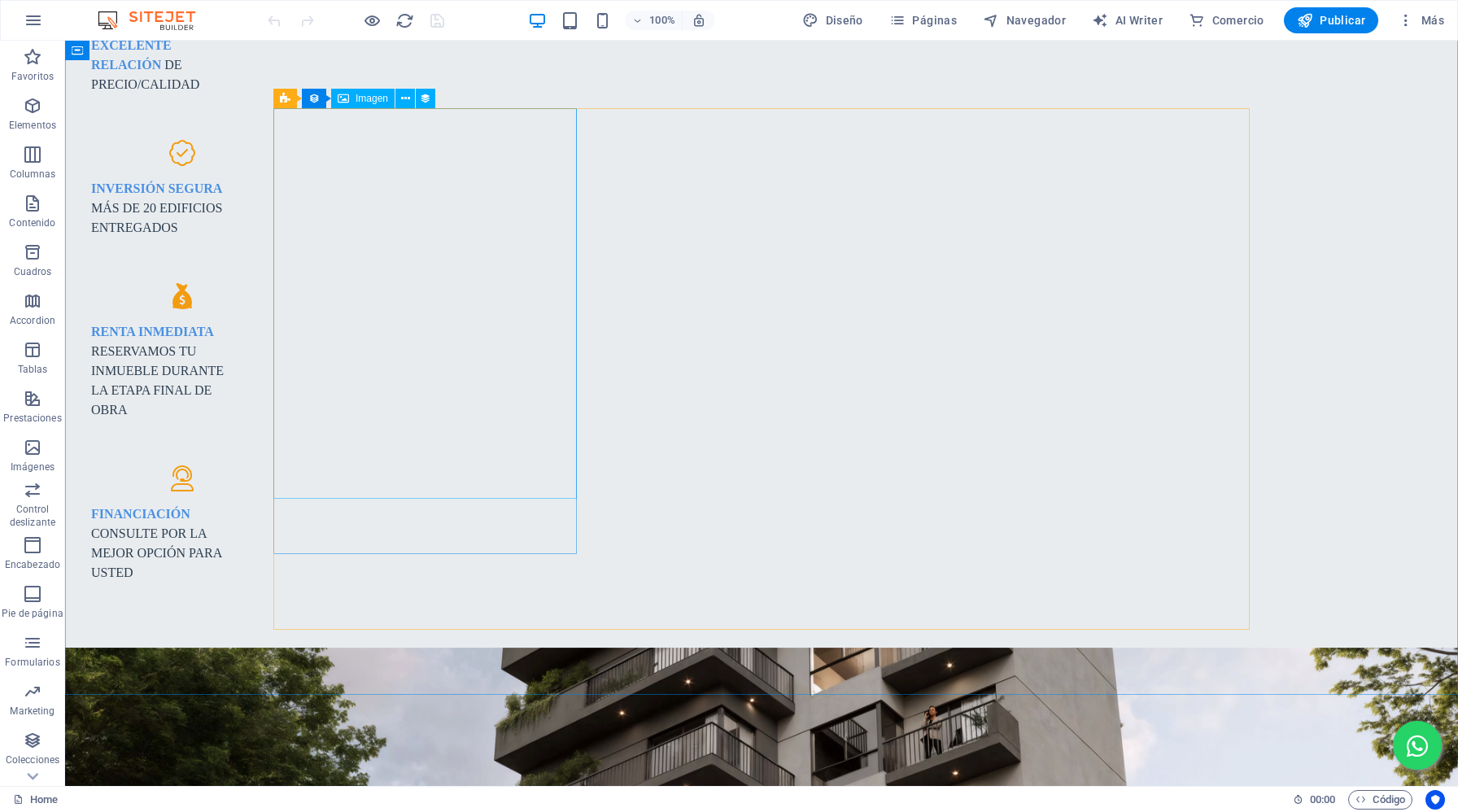
click at [372, 99] on span "Imagen" at bounding box center [371, 99] width 32 height 9
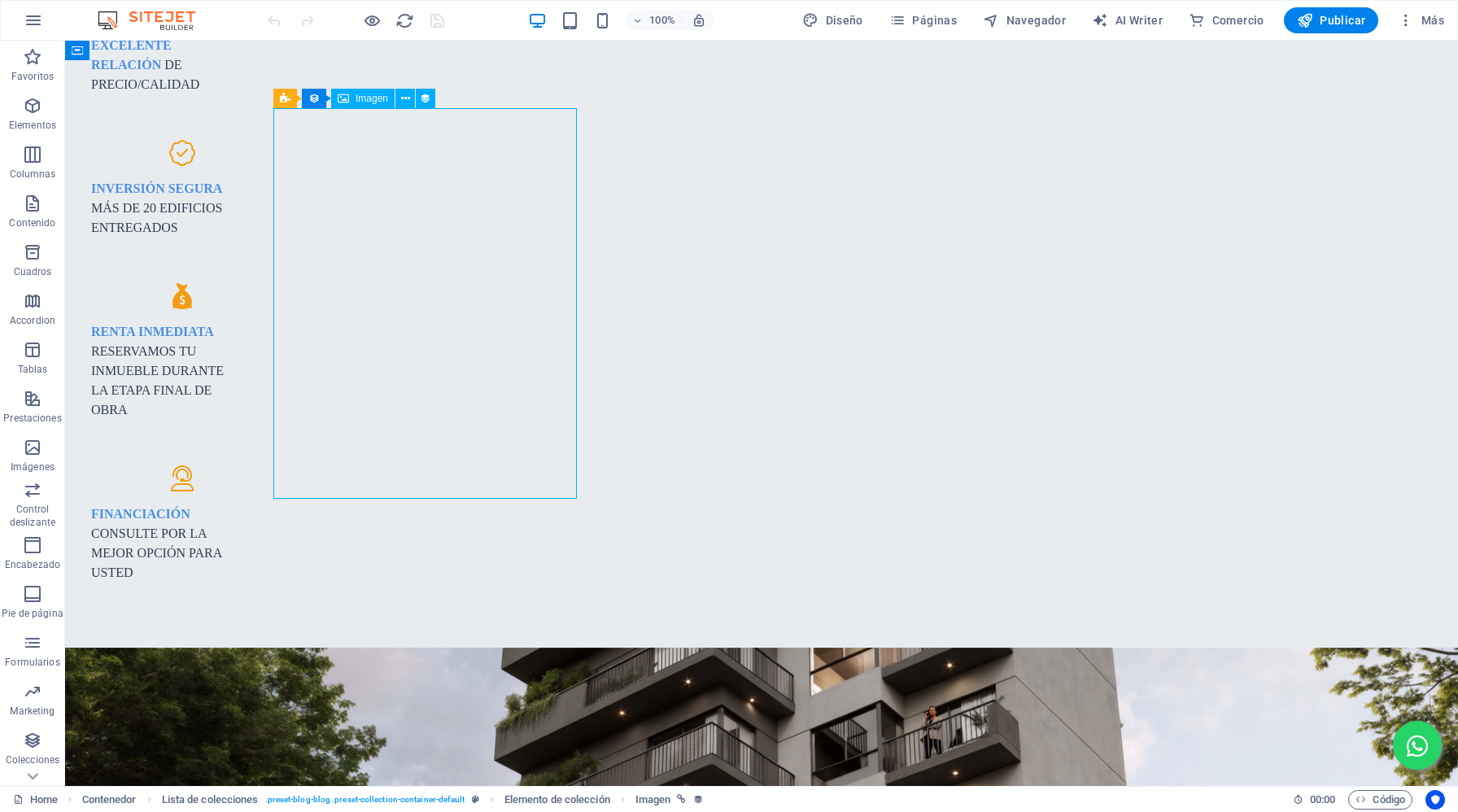
click at [362, 100] on span "Imagen" at bounding box center [371, 99] width 32 height 9
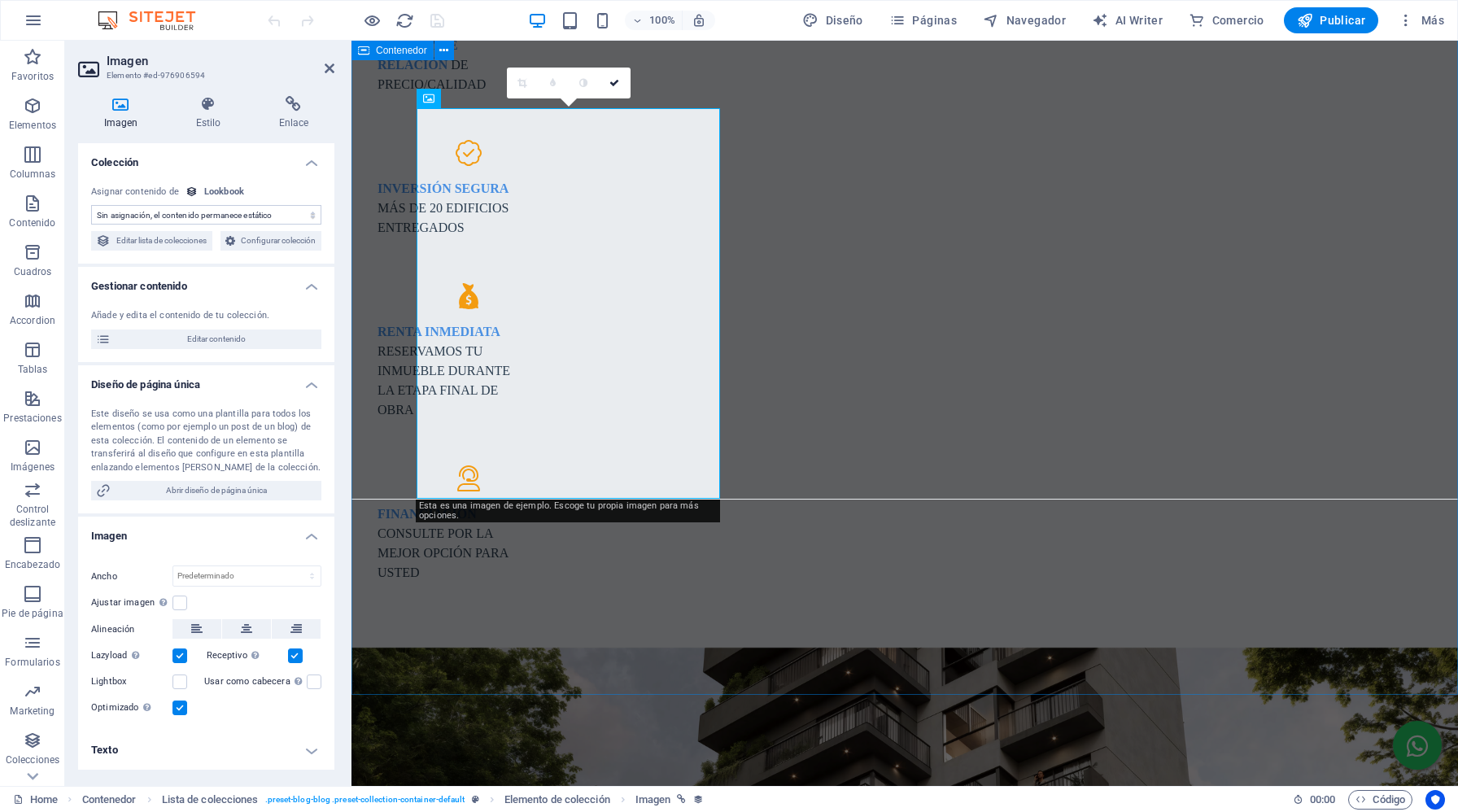
select select "style-small-image"
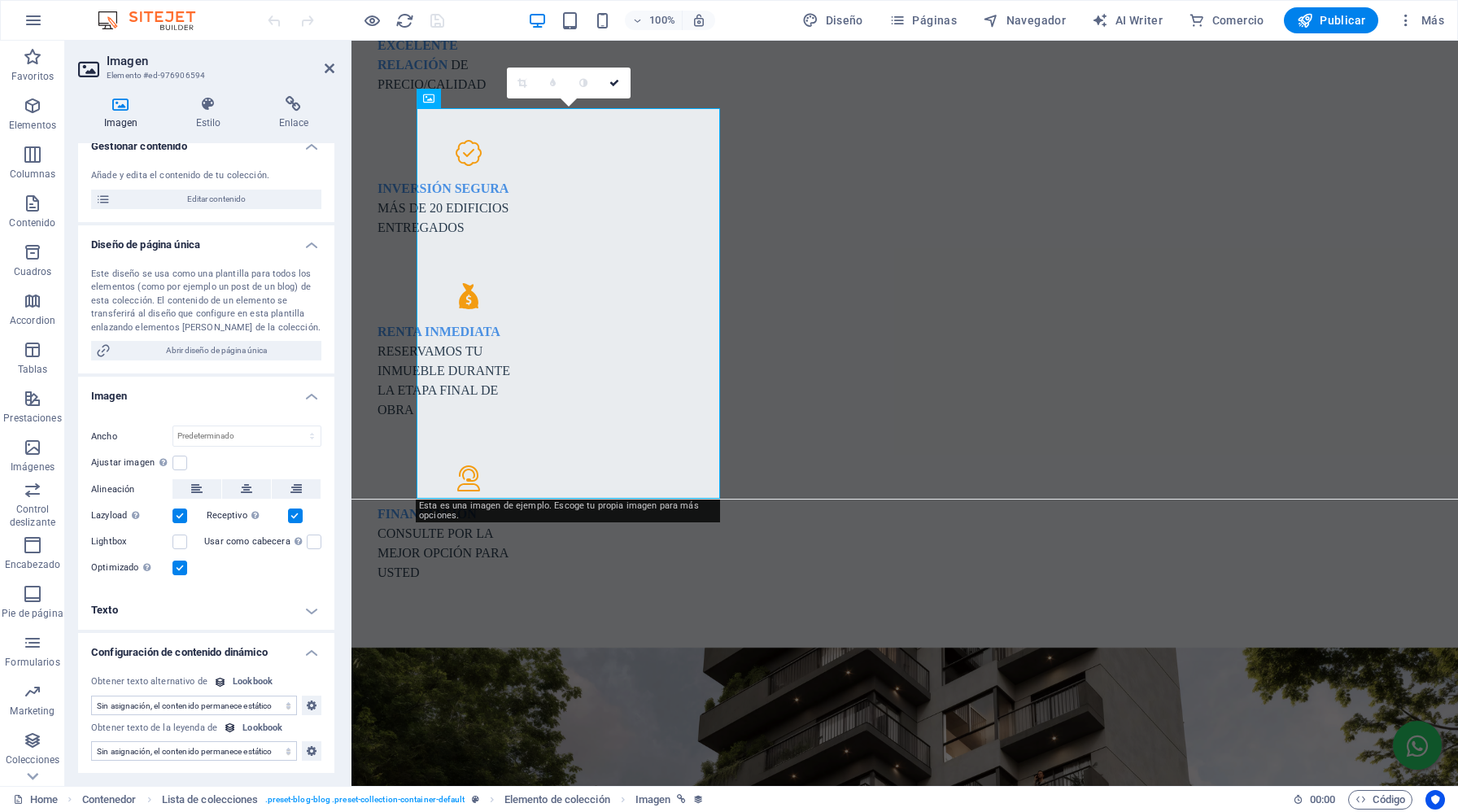
scroll to position [161, 0]
click at [308, 701] on icon at bounding box center [312, 704] width 9 height 20
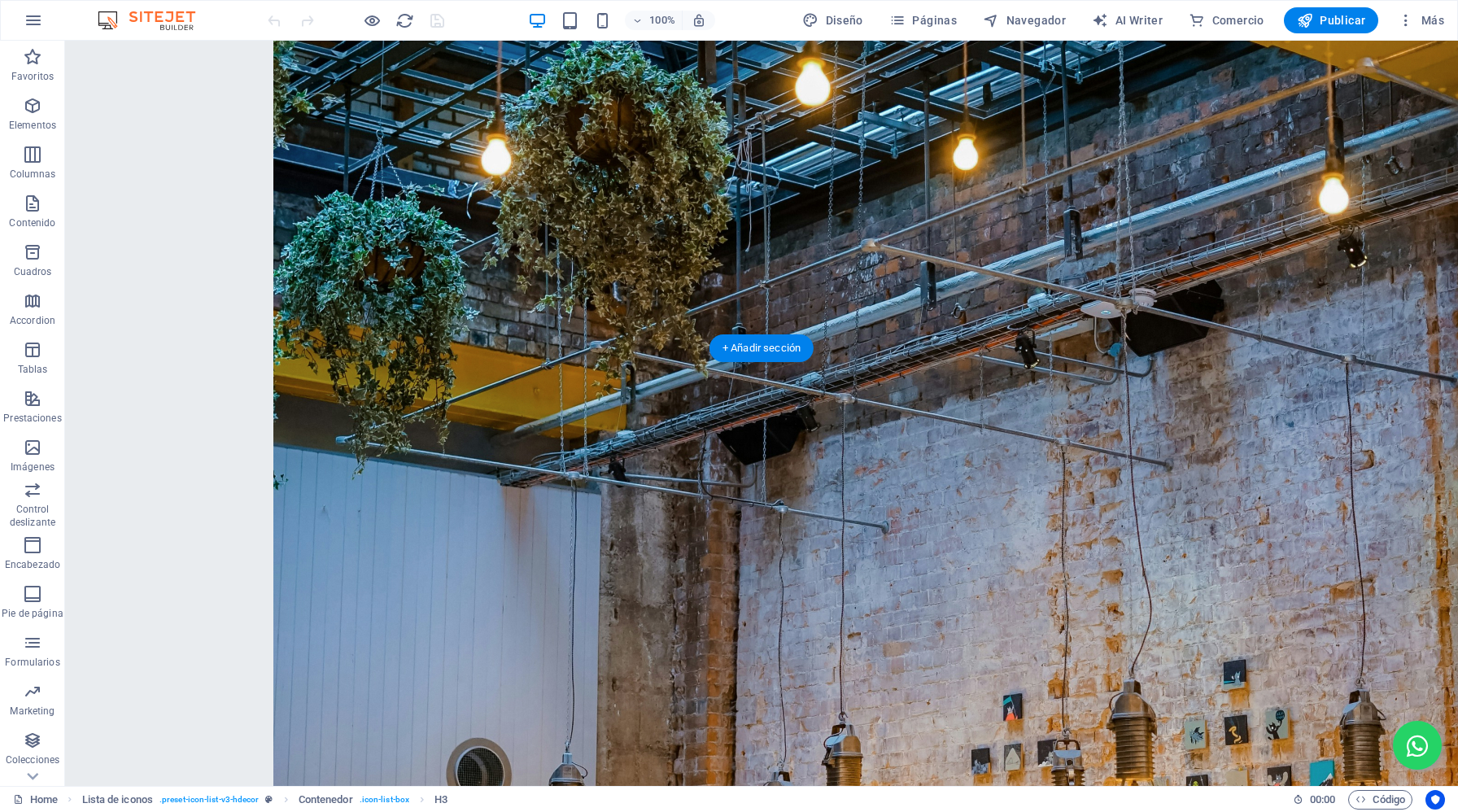
scroll to position [5167, 0]
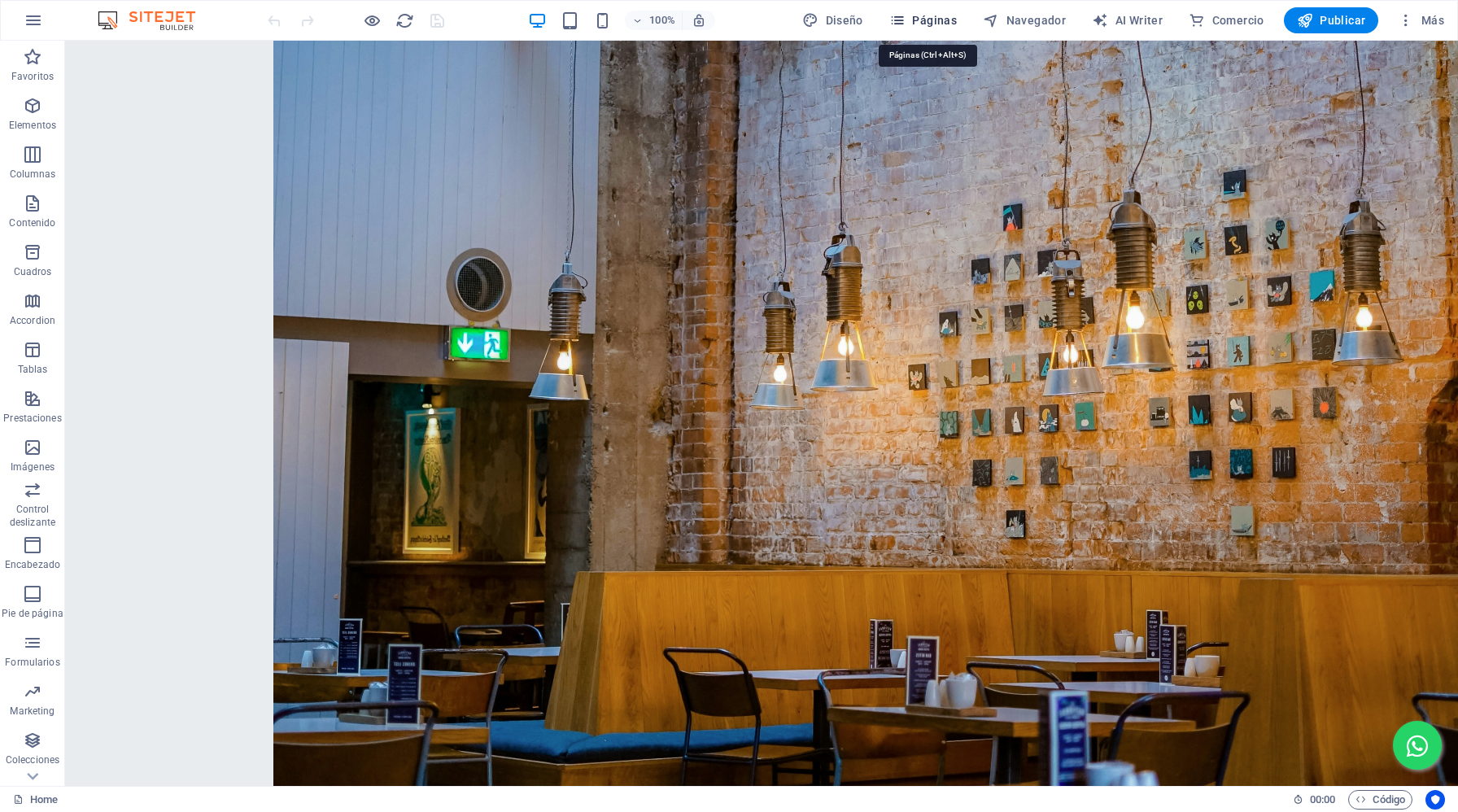
click at [932, 24] on span "Páginas" at bounding box center [922, 20] width 67 height 16
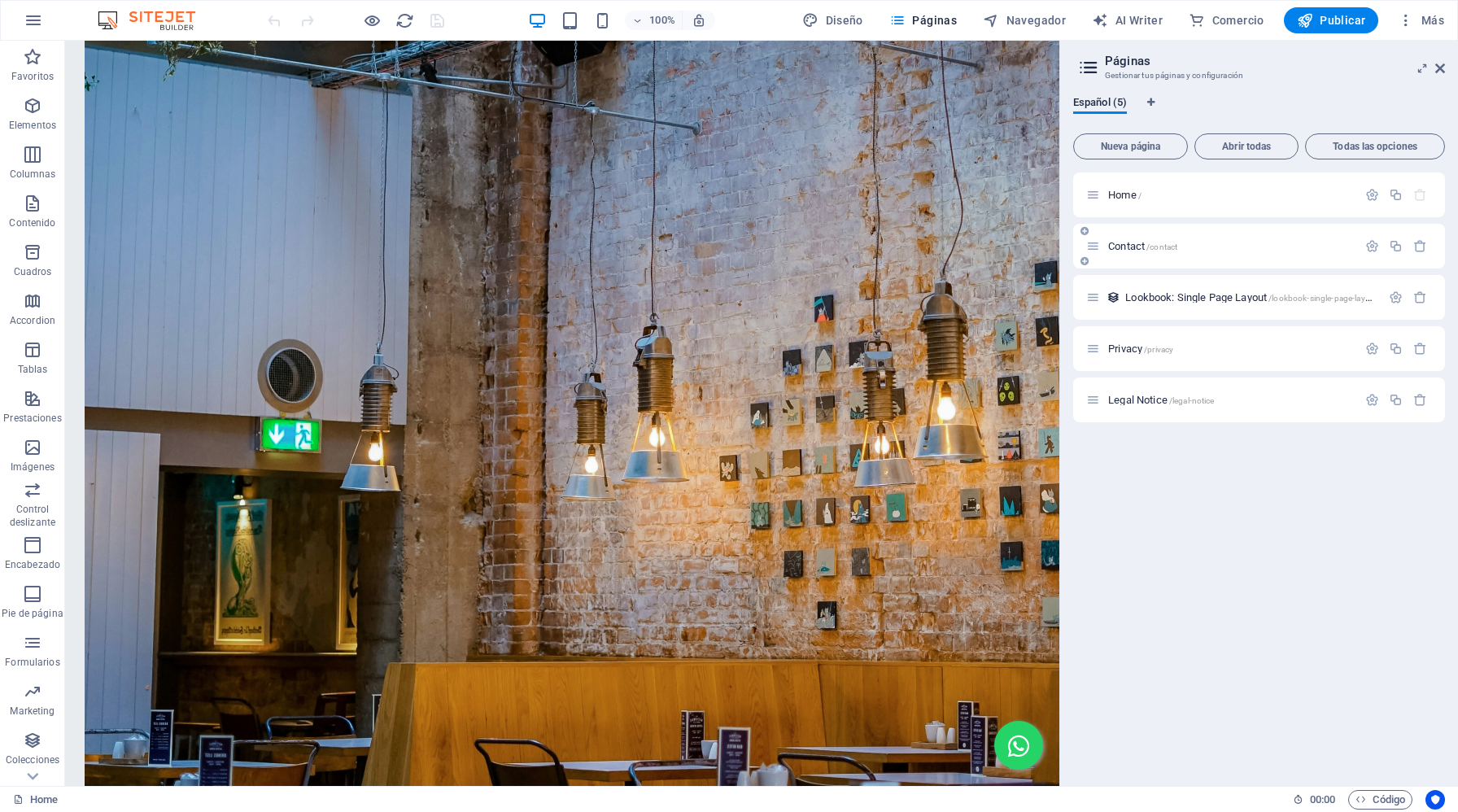
click at [1119, 241] on span "Contact /contact" at bounding box center [1143, 246] width 69 height 12
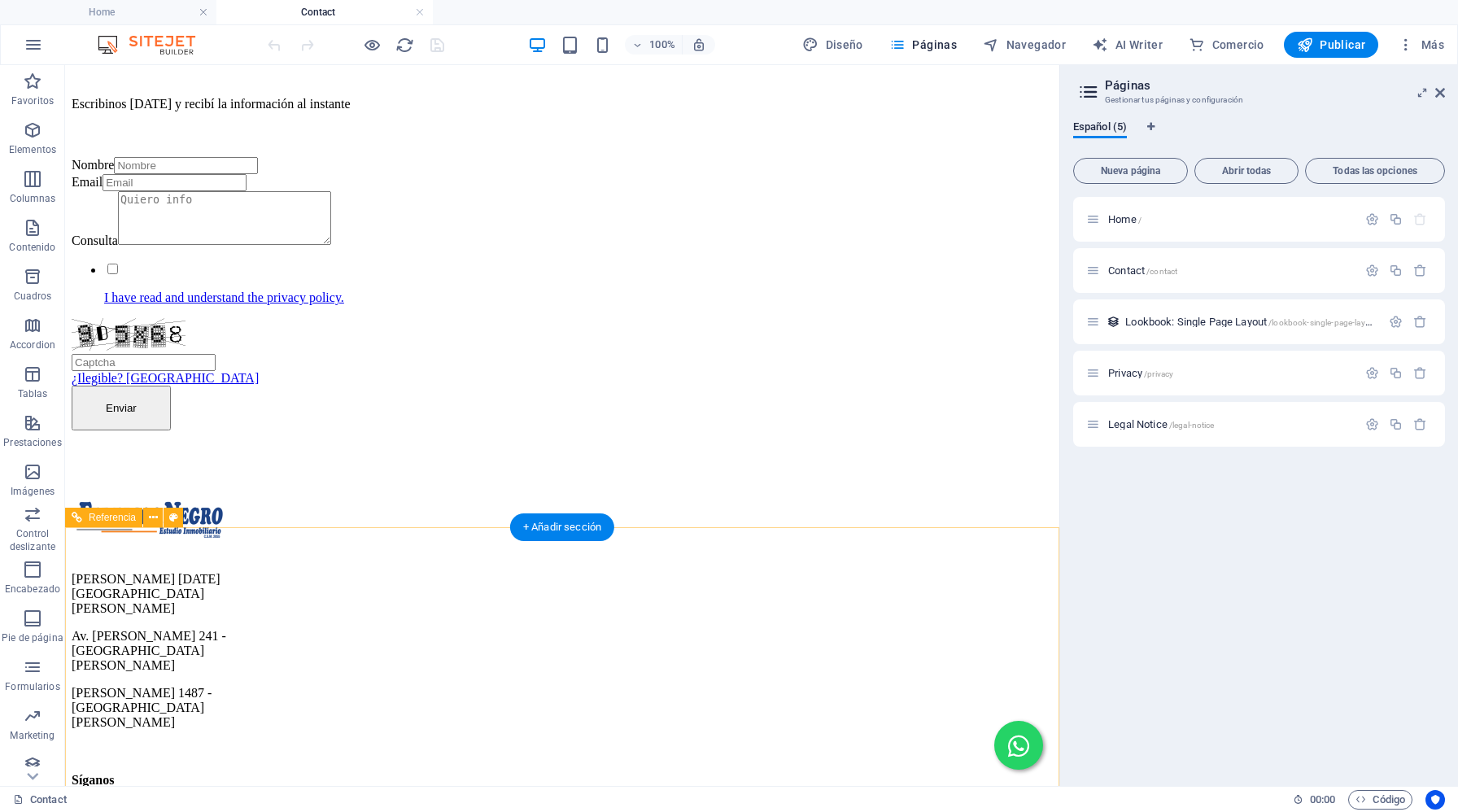
scroll to position [242, 0]
